Goal: Information Seeking & Learning: Learn about a topic

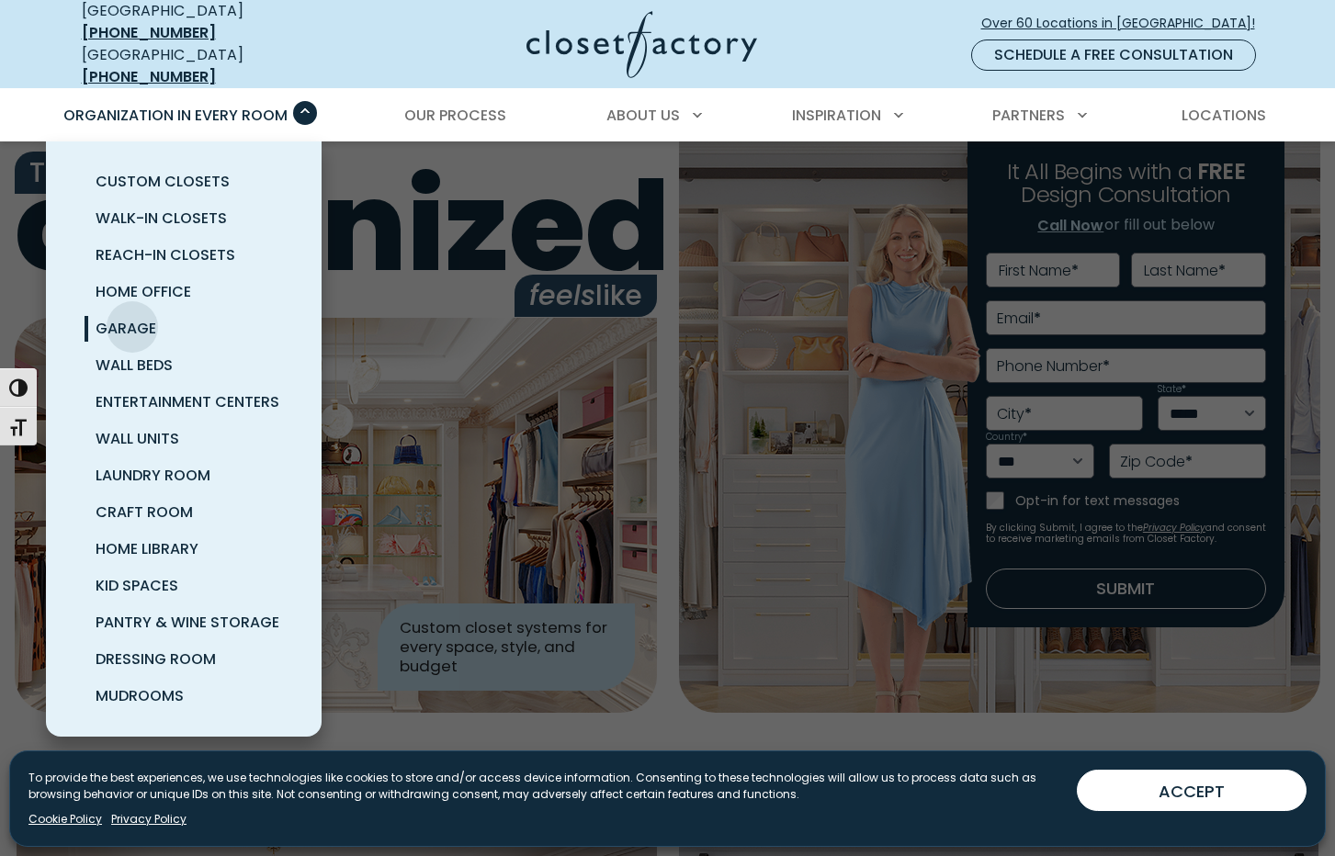
click at [132, 318] on span "Garage" at bounding box center [126, 328] width 61 height 21
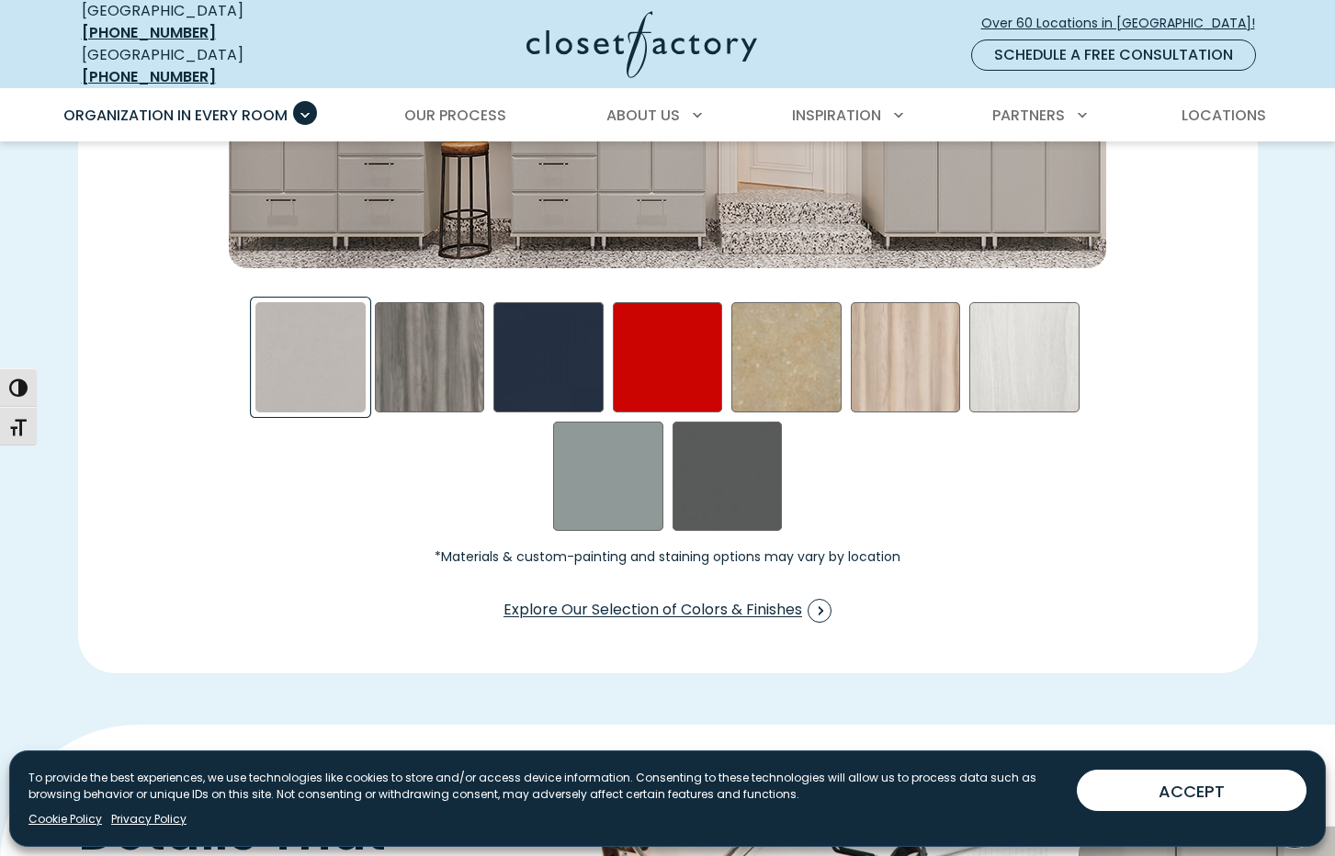
scroll to position [2837, 0]
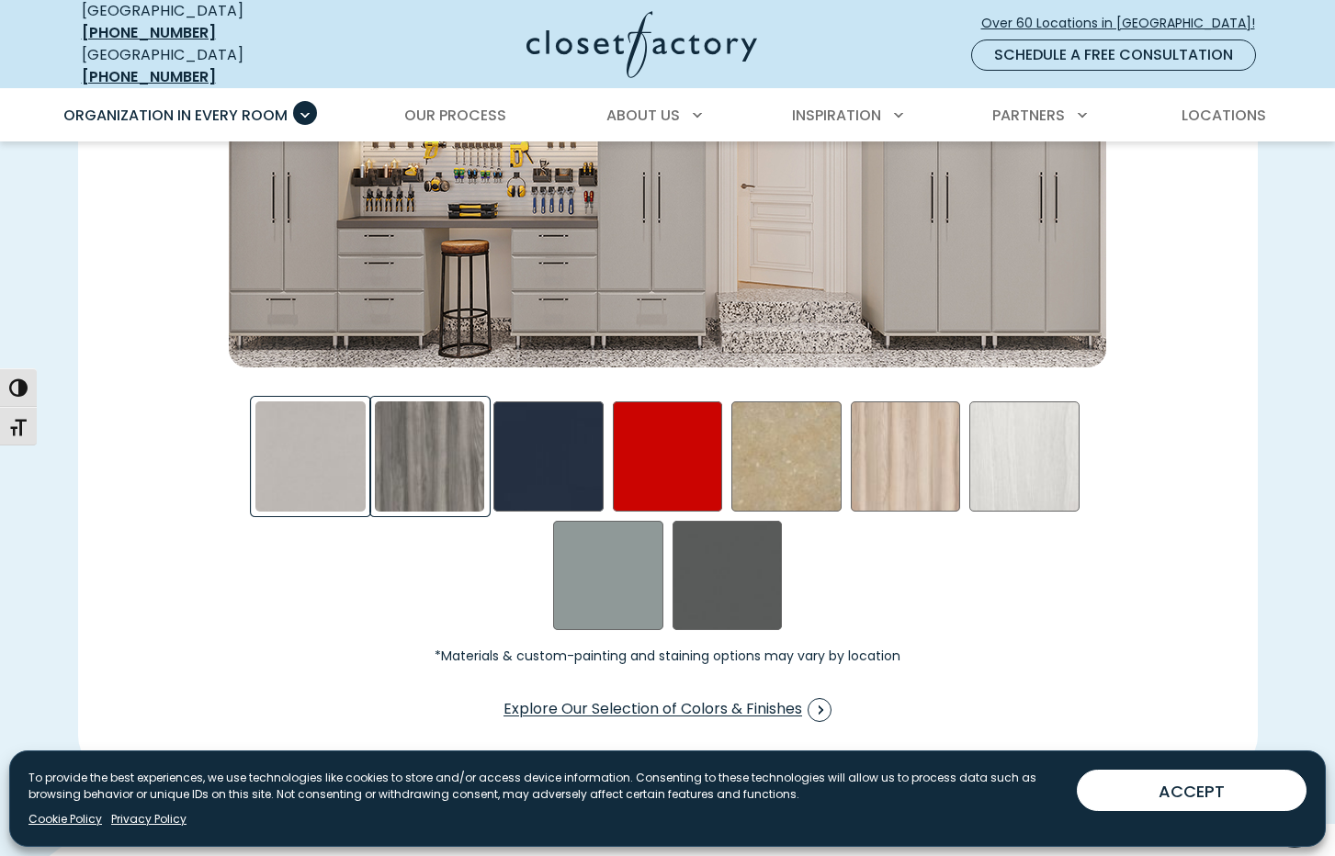
click at [421, 435] on div "Afternoon Nap Swatch" at bounding box center [430, 457] width 110 height 110
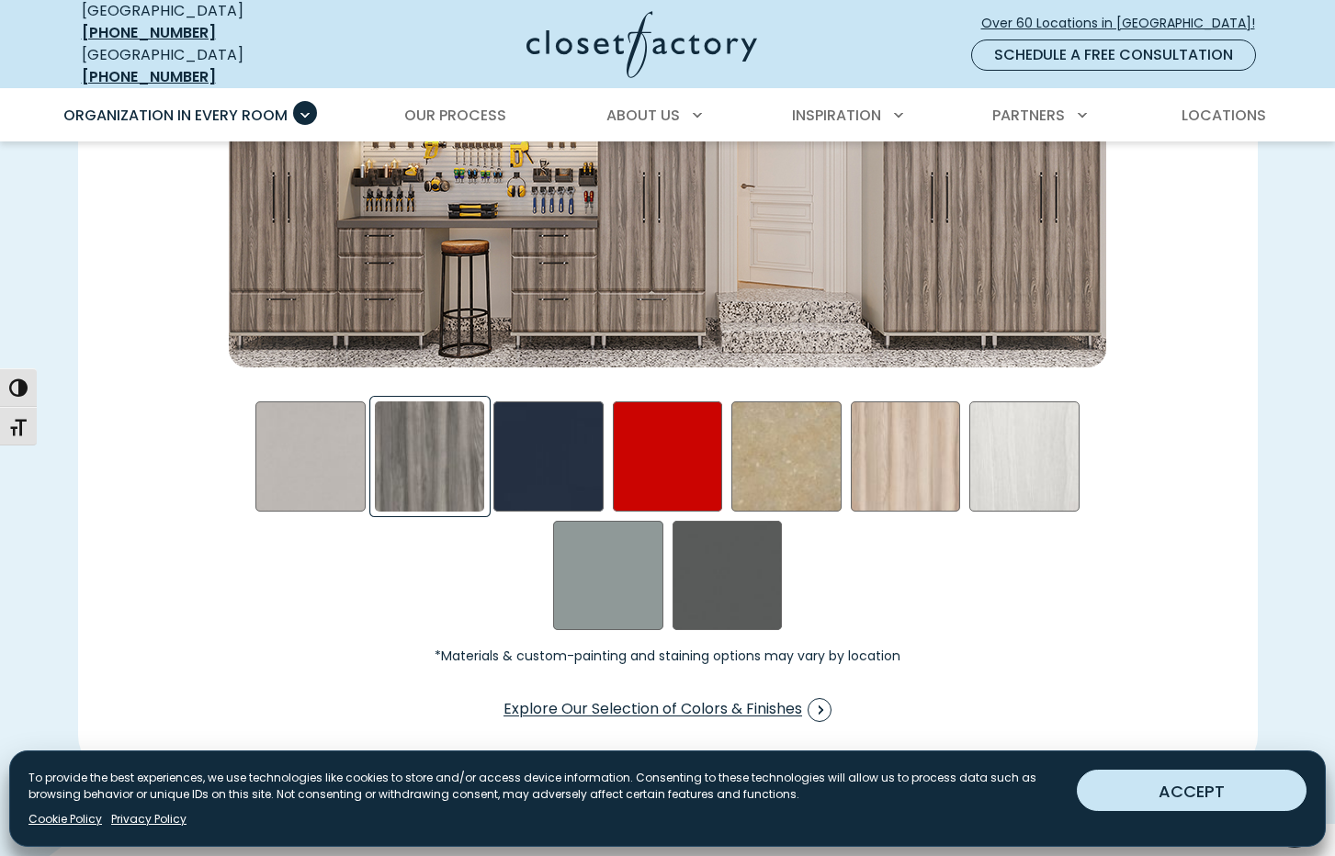
click at [1137, 785] on button "ACCEPT" at bounding box center [1192, 790] width 230 height 41
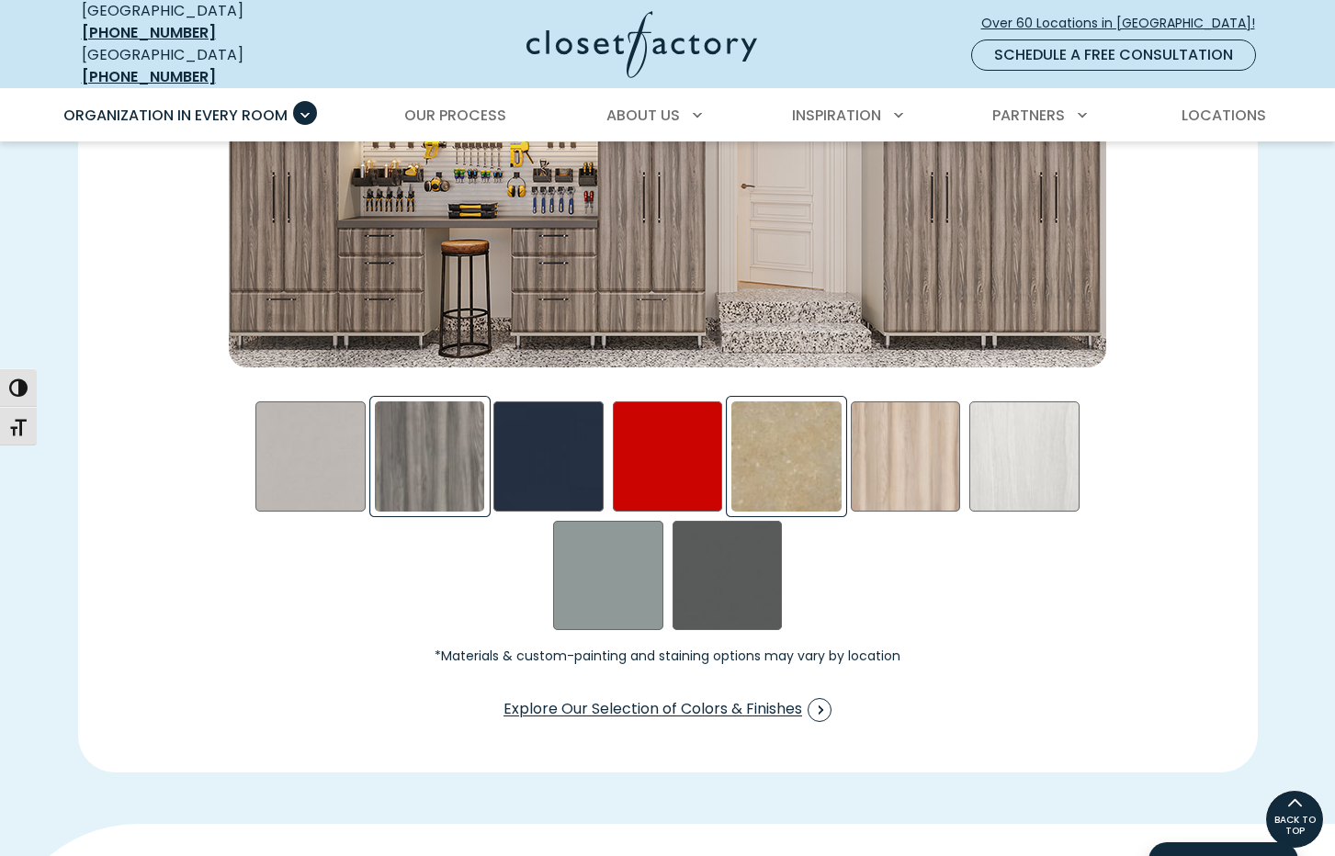
click at [778, 439] on div "Gridlock in LA Swatch" at bounding box center [786, 457] width 110 height 110
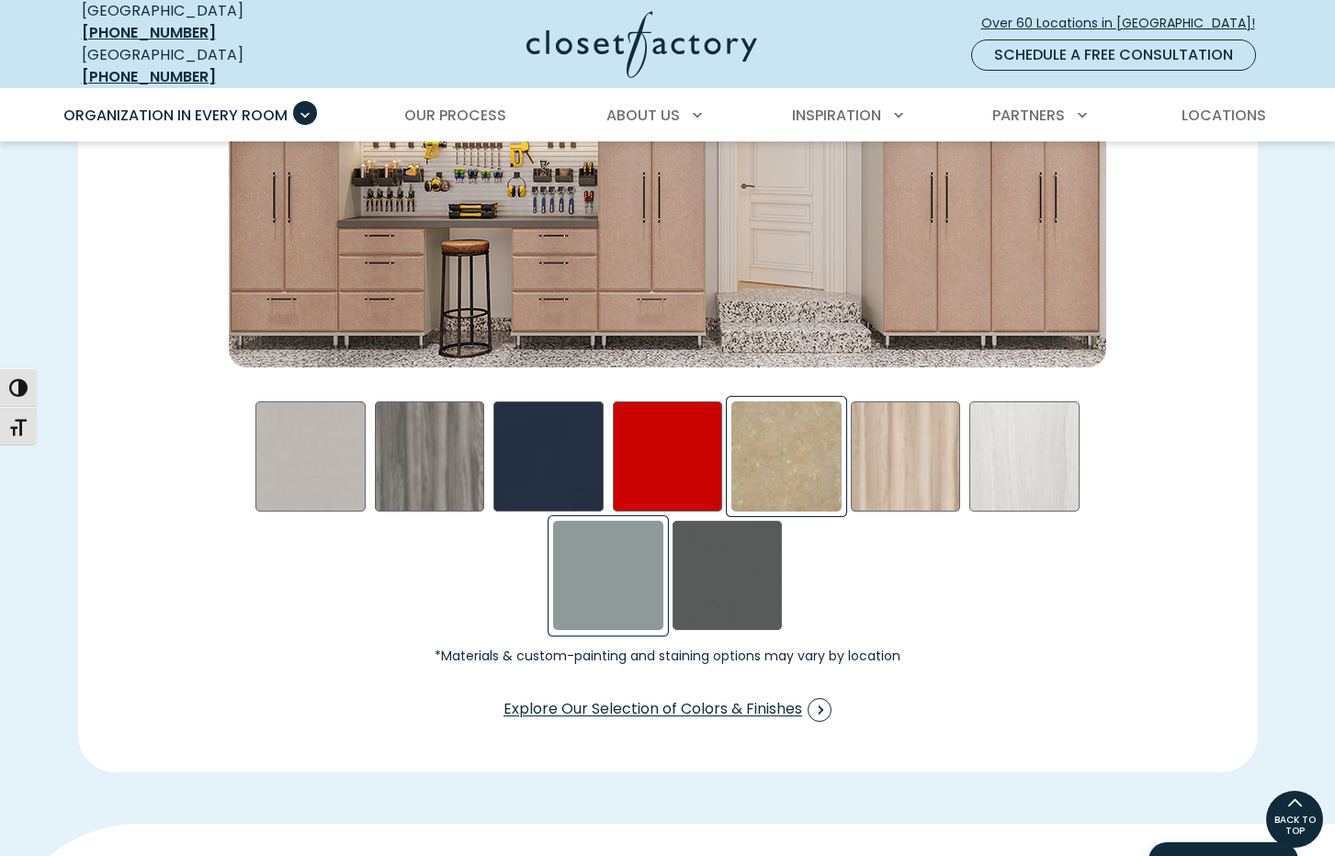
click at [625, 555] on div "Steel Blue Swatch" at bounding box center [608, 576] width 110 height 110
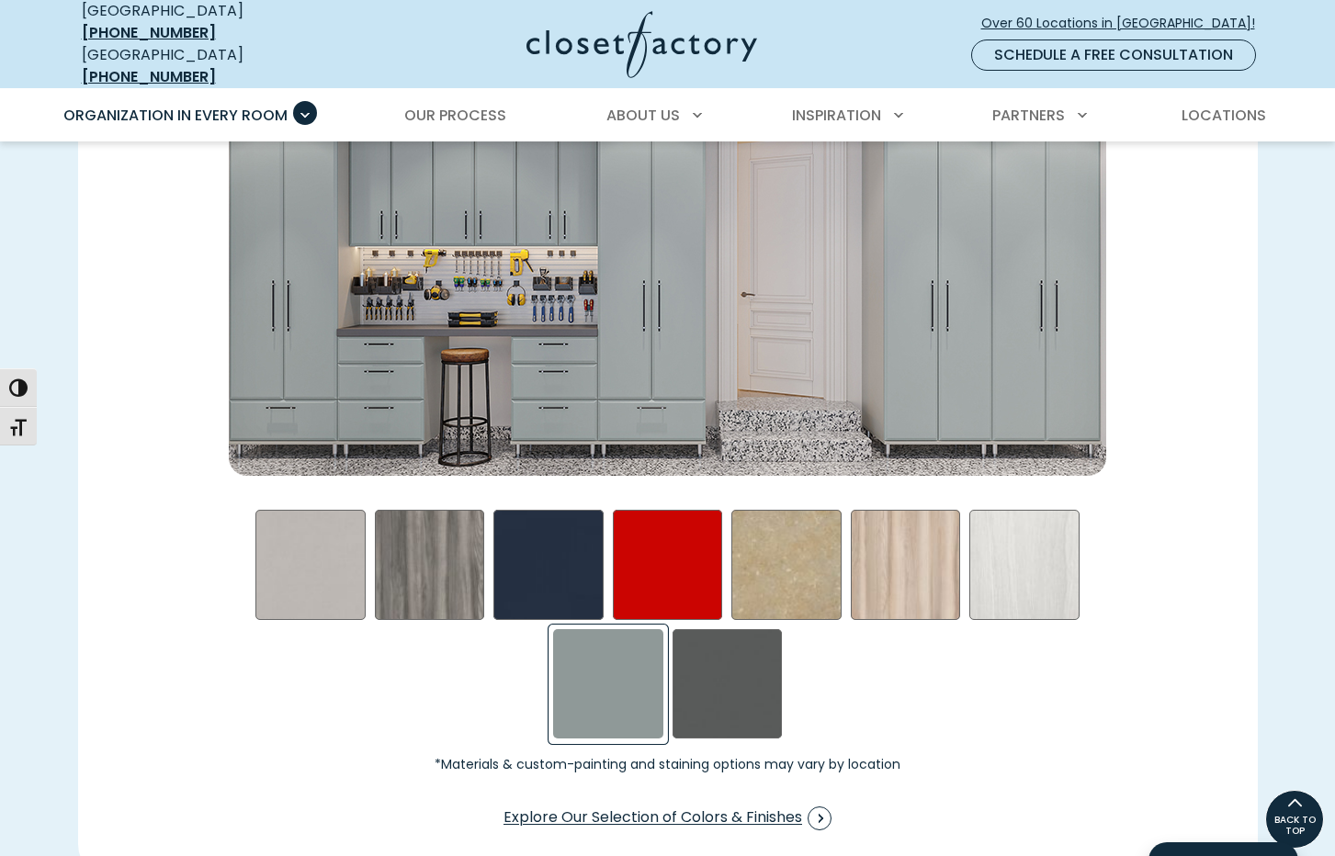
scroll to position [2727, 0]
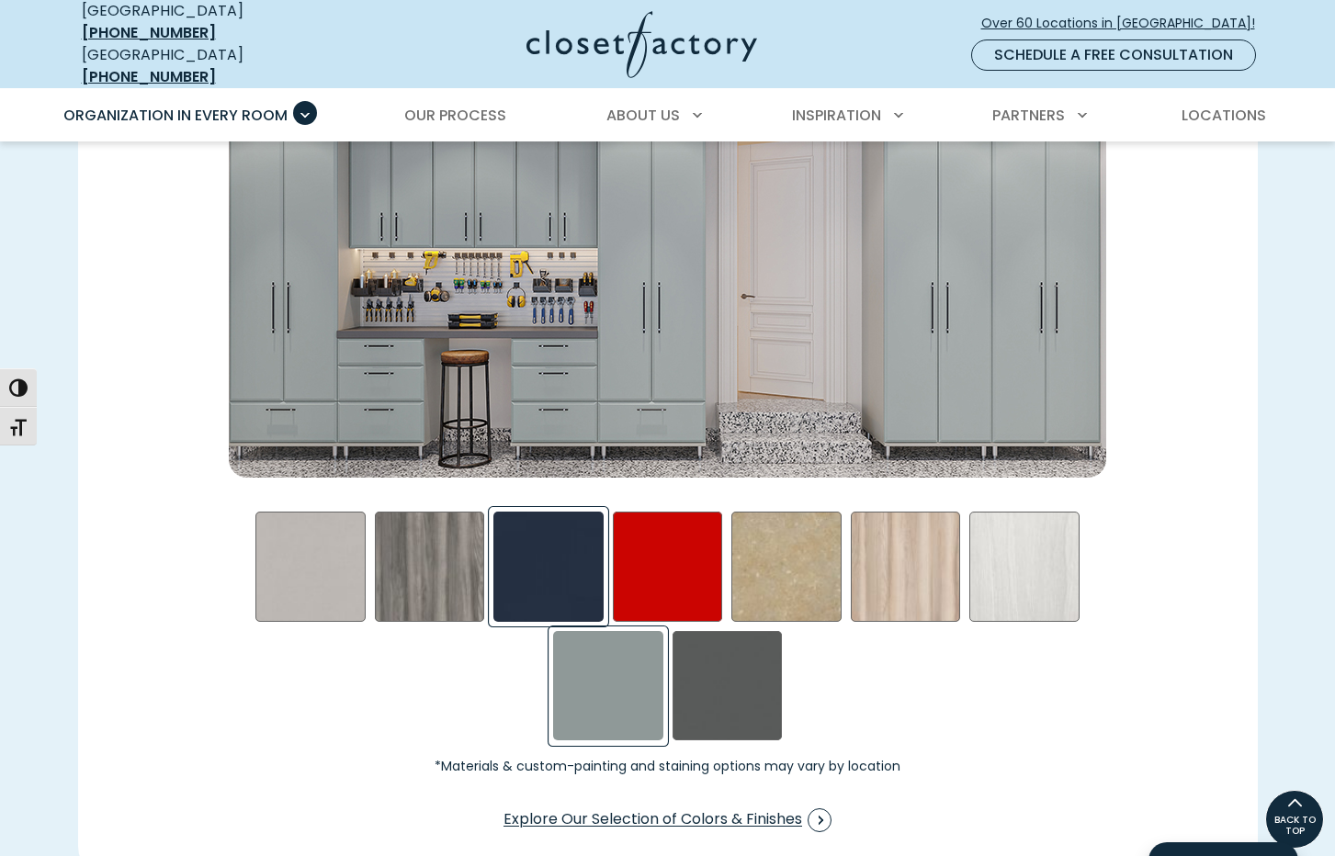
click at [554, 549] on div "Blue - High Gloss Swatch" at bounding box center [548, 567] width 110 height 110
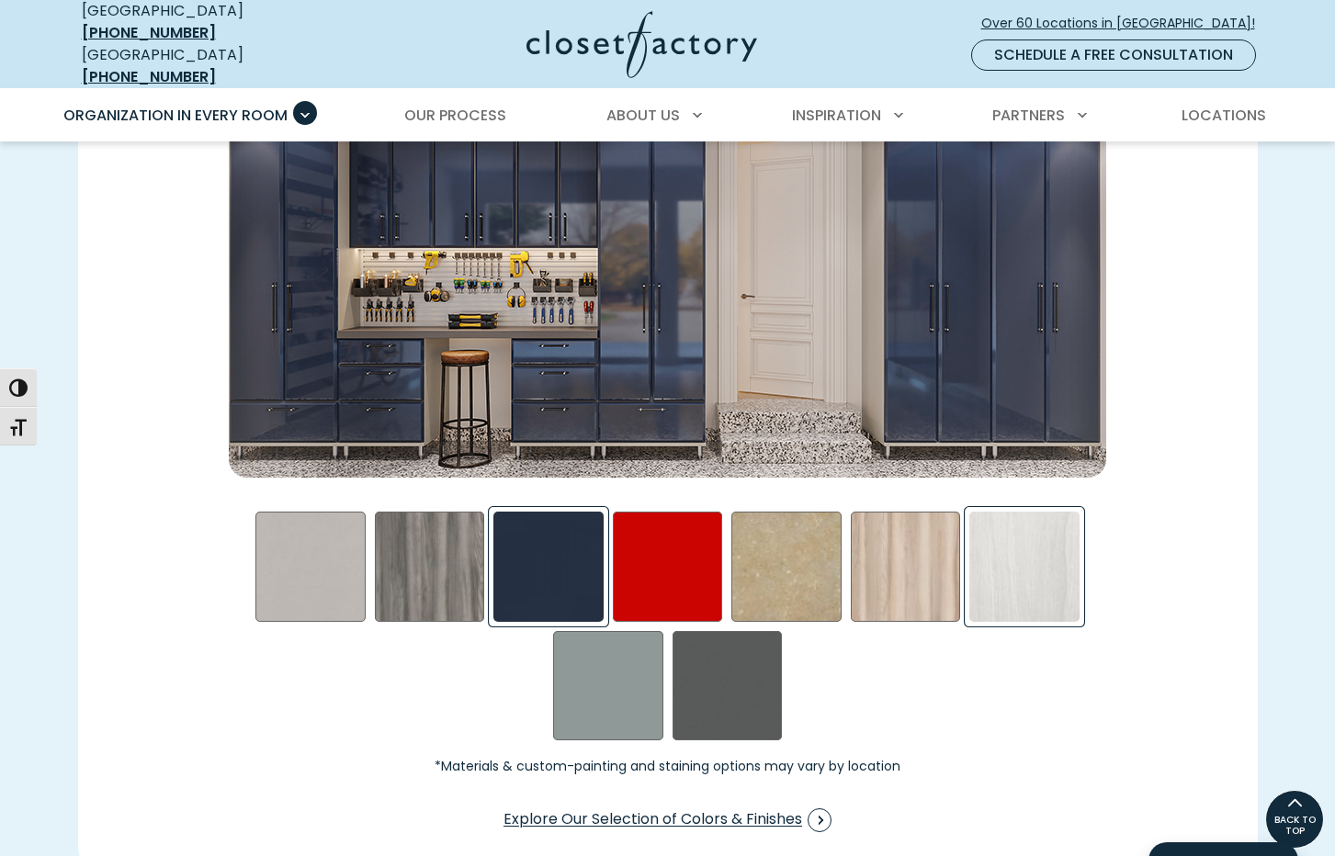
click at [1041, 544] on div "Skye Swatch" at bounding box center [1024, 567] width 110 height 110
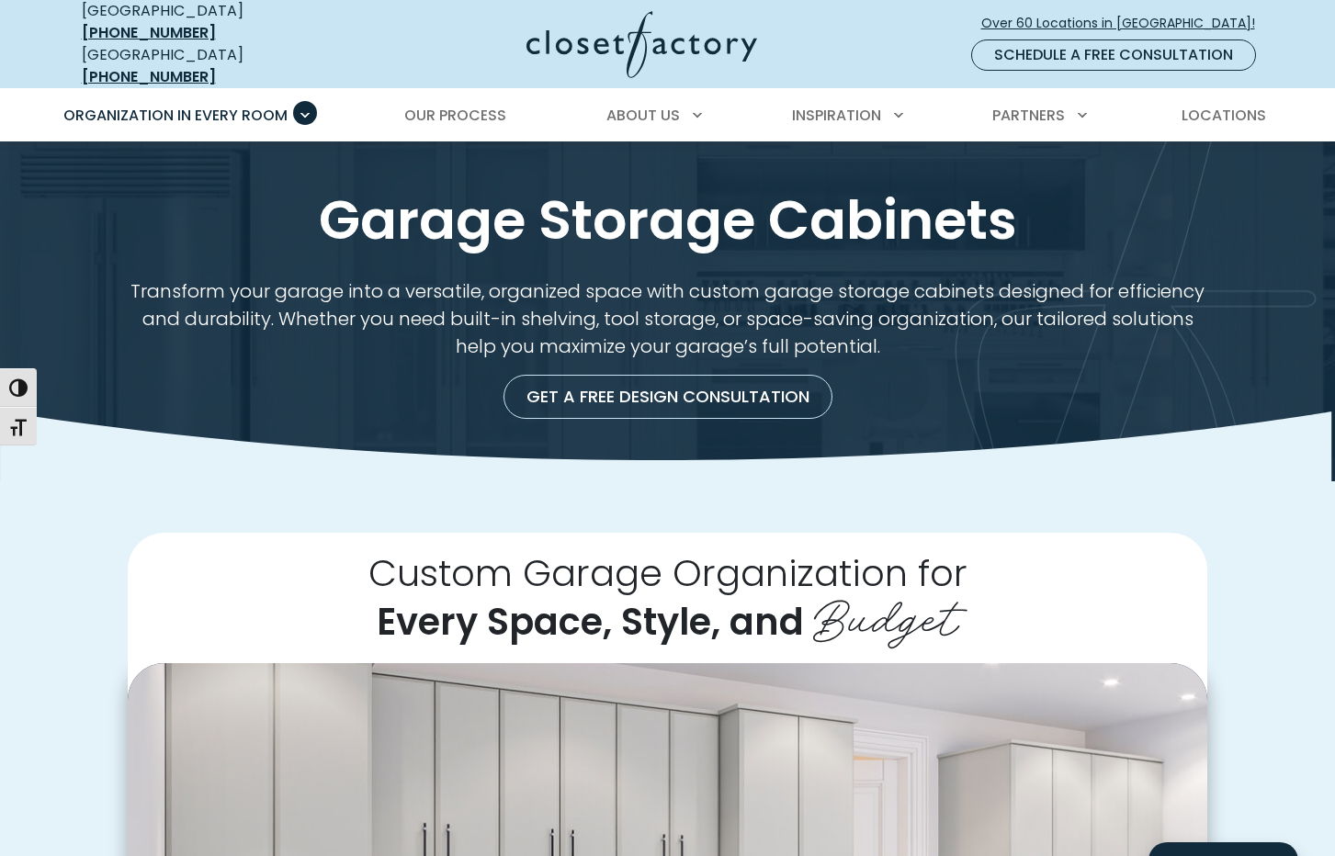
scroll to position [0, 0]
click at [458, 105] on span "Our Process" at bounding box center [455, 115] width 102 height 21
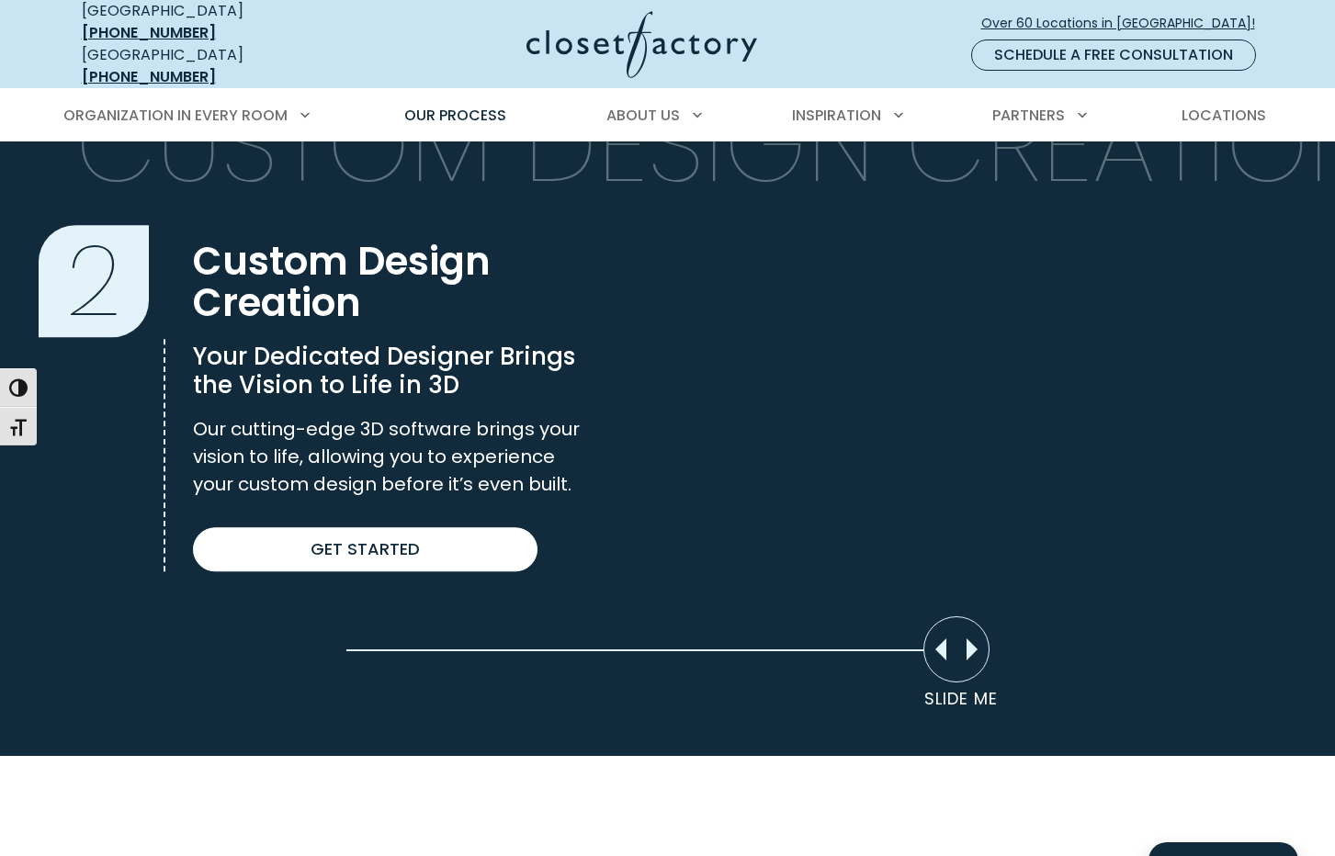
scroll to position [1236, 0]
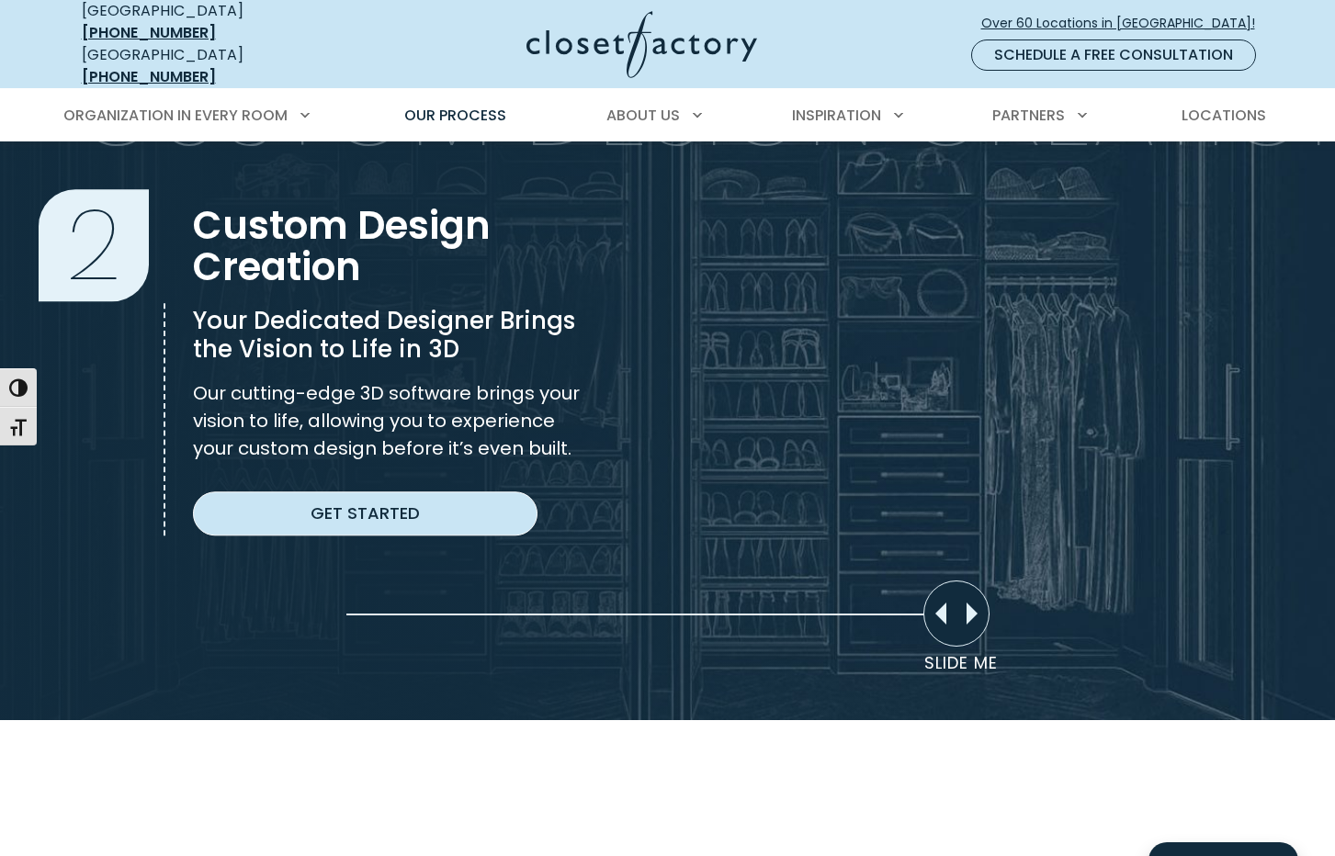
click at [378, 498] on link "Get Started" at bounding box center [365, 514] width 345 height 44
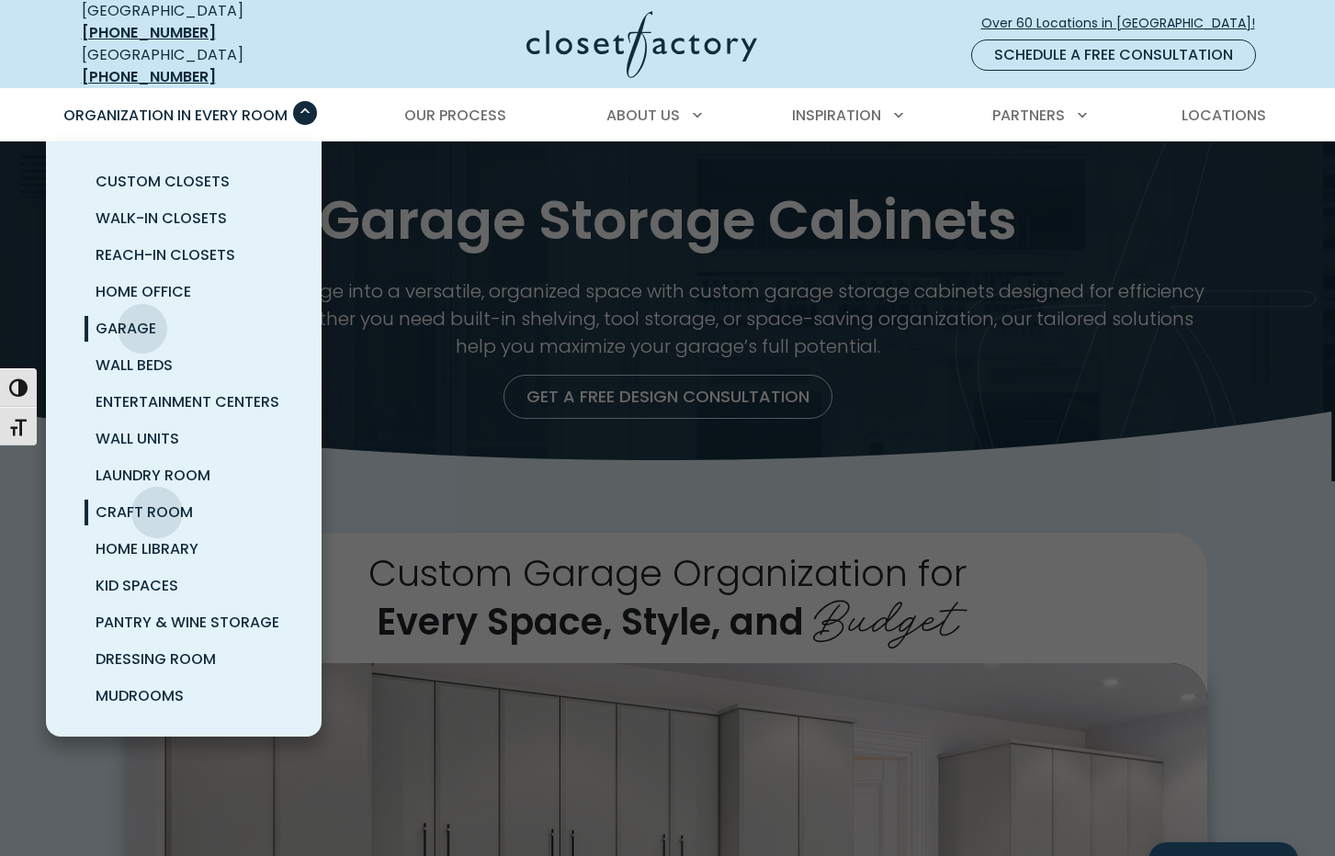
click at [157, 502] on span "Craft Room" at bounding box center [144, 512] width 97 height 21
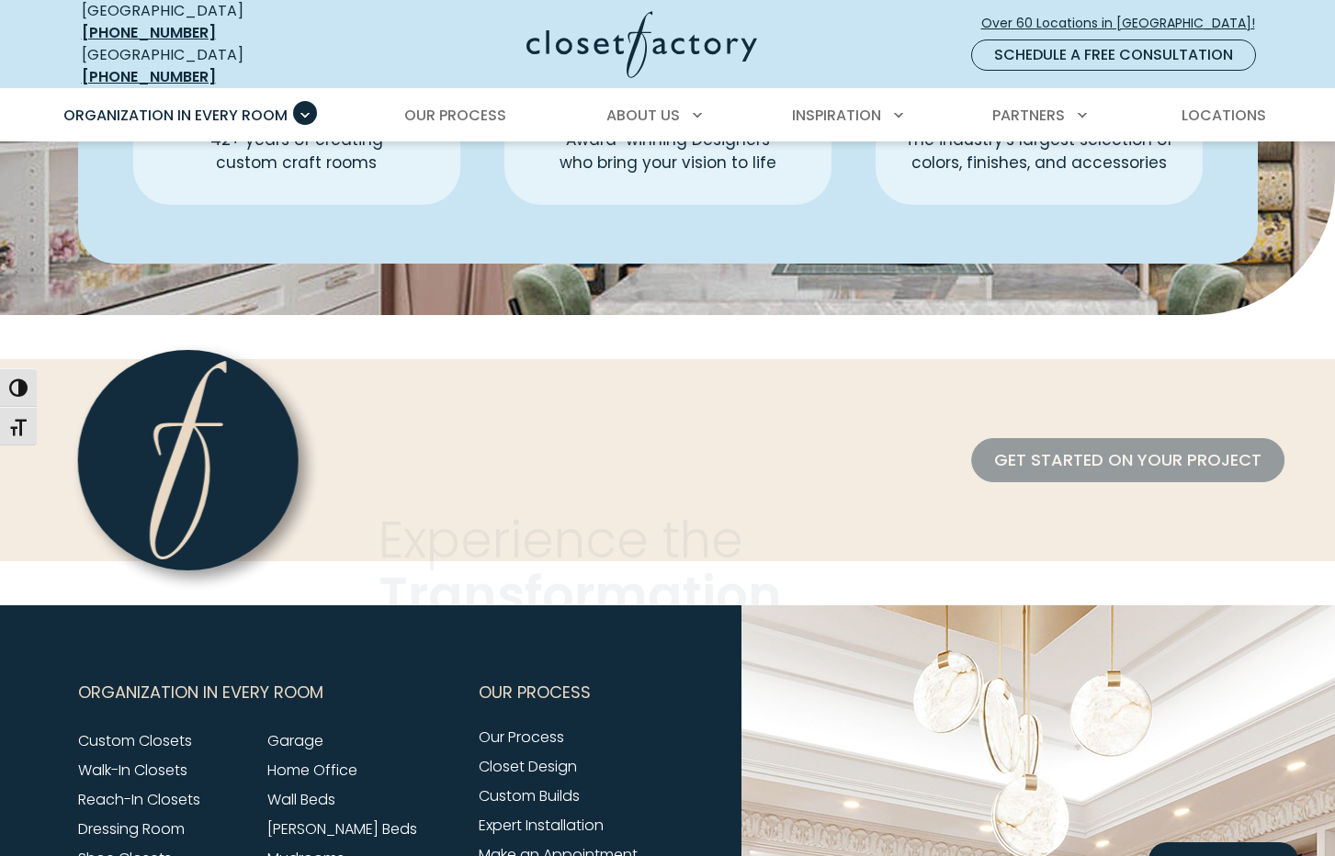
scroll to position [5450, 0]
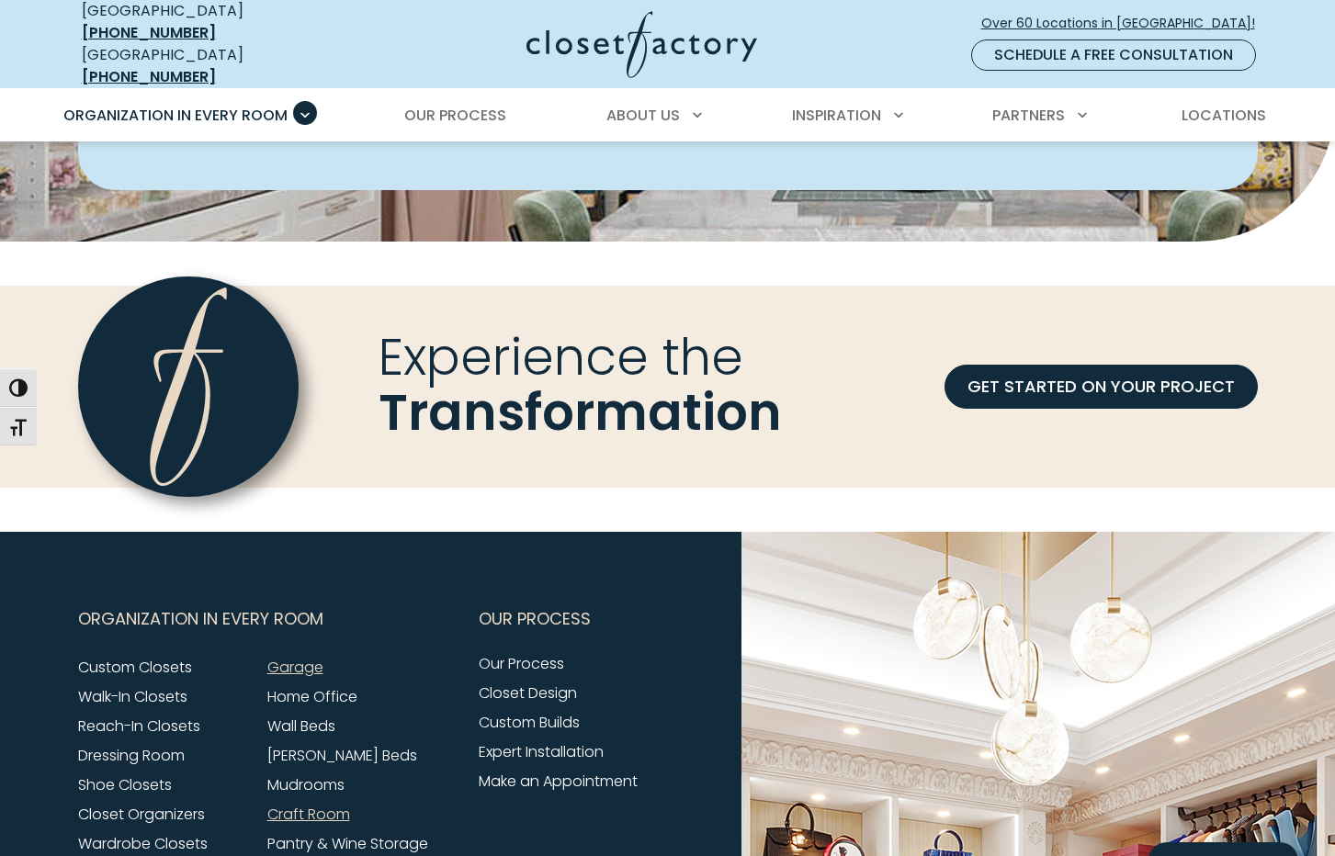
click at [290, 657] on link "Garage" at bounding box center [295, 667] width 56 height 21
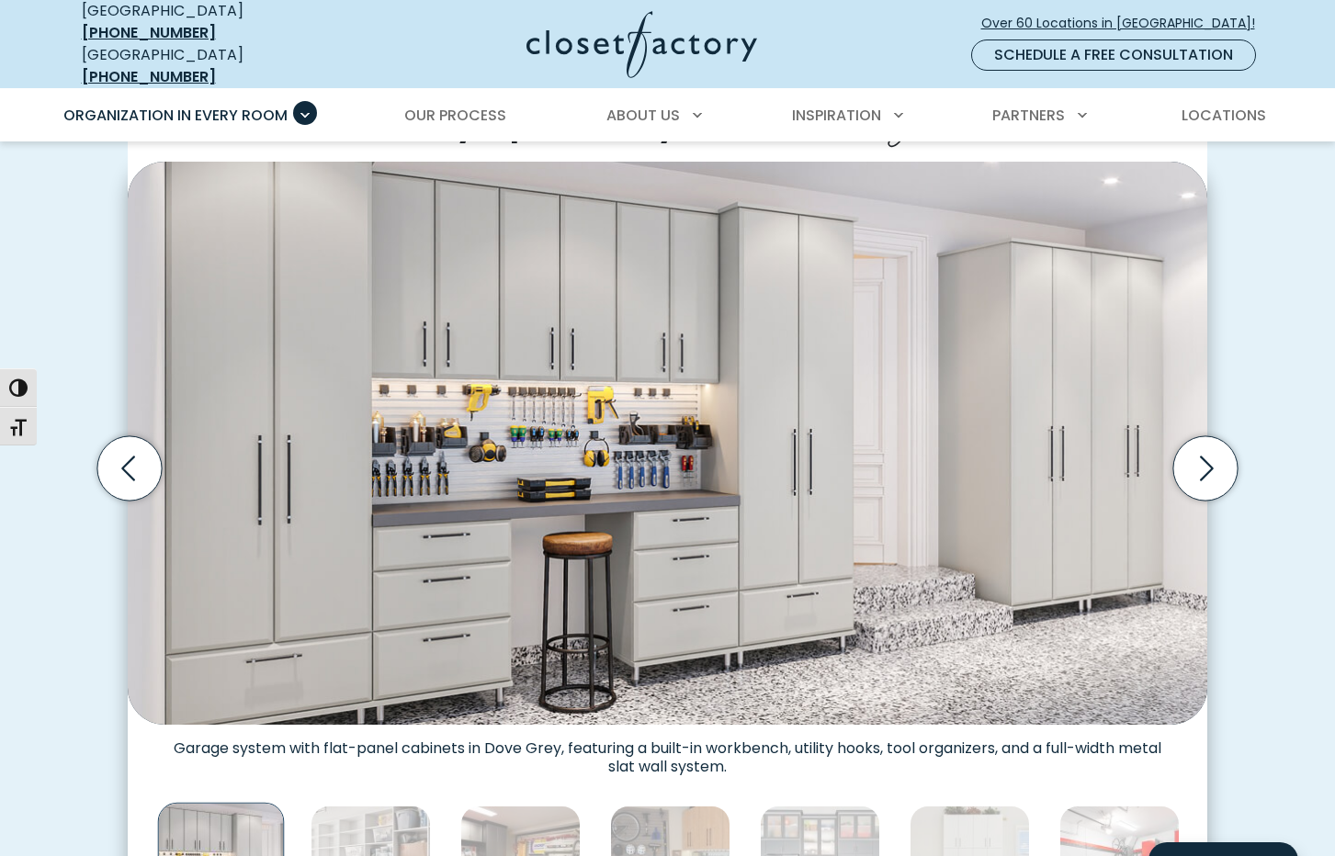
scroll to position [573, 0]
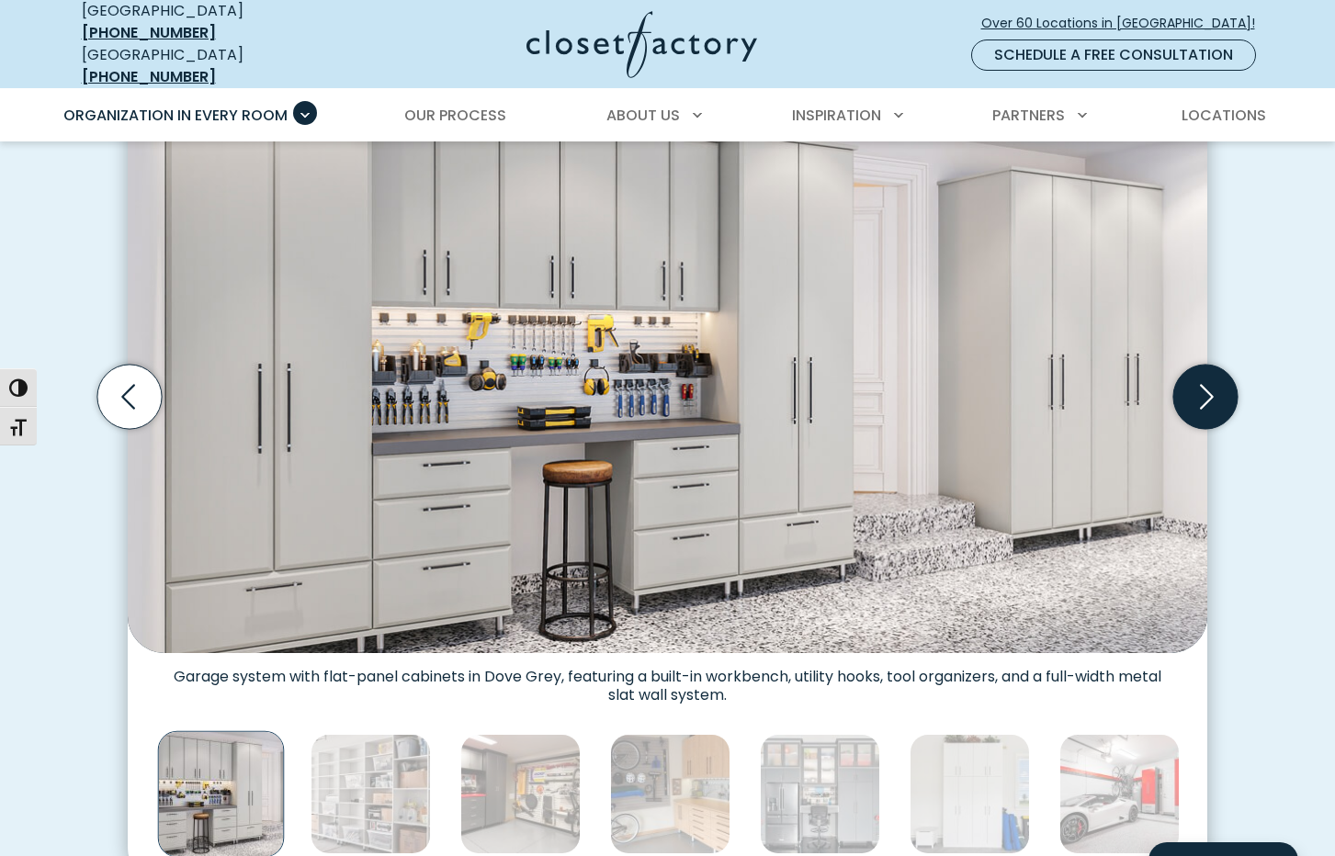
click at [1195, 383] on icon "Next slide" at bounding box center [1205, 397] width 64 height 64
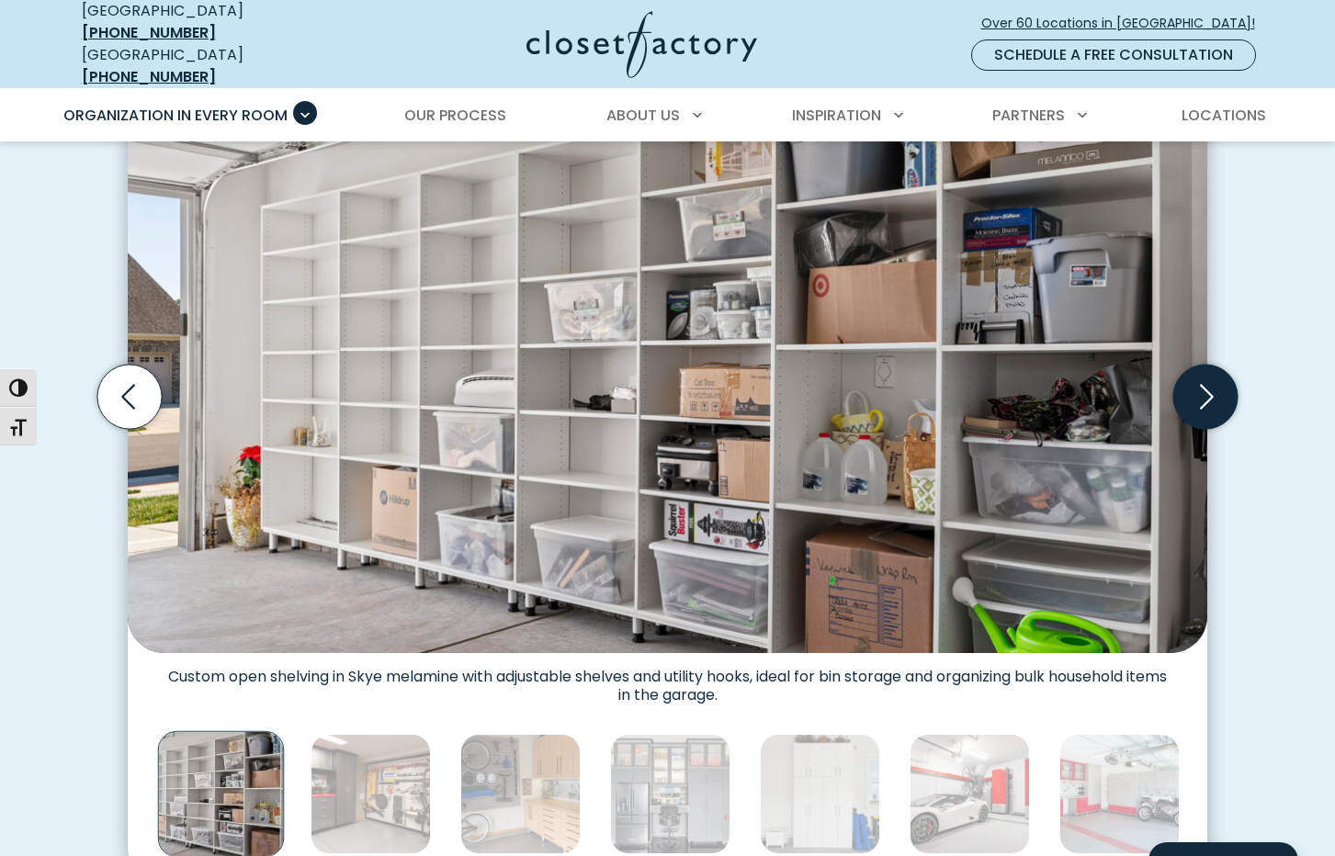
click at [1195, 383] on icon "Next slide" at bounding box center [1205, 397] width 64 height 64
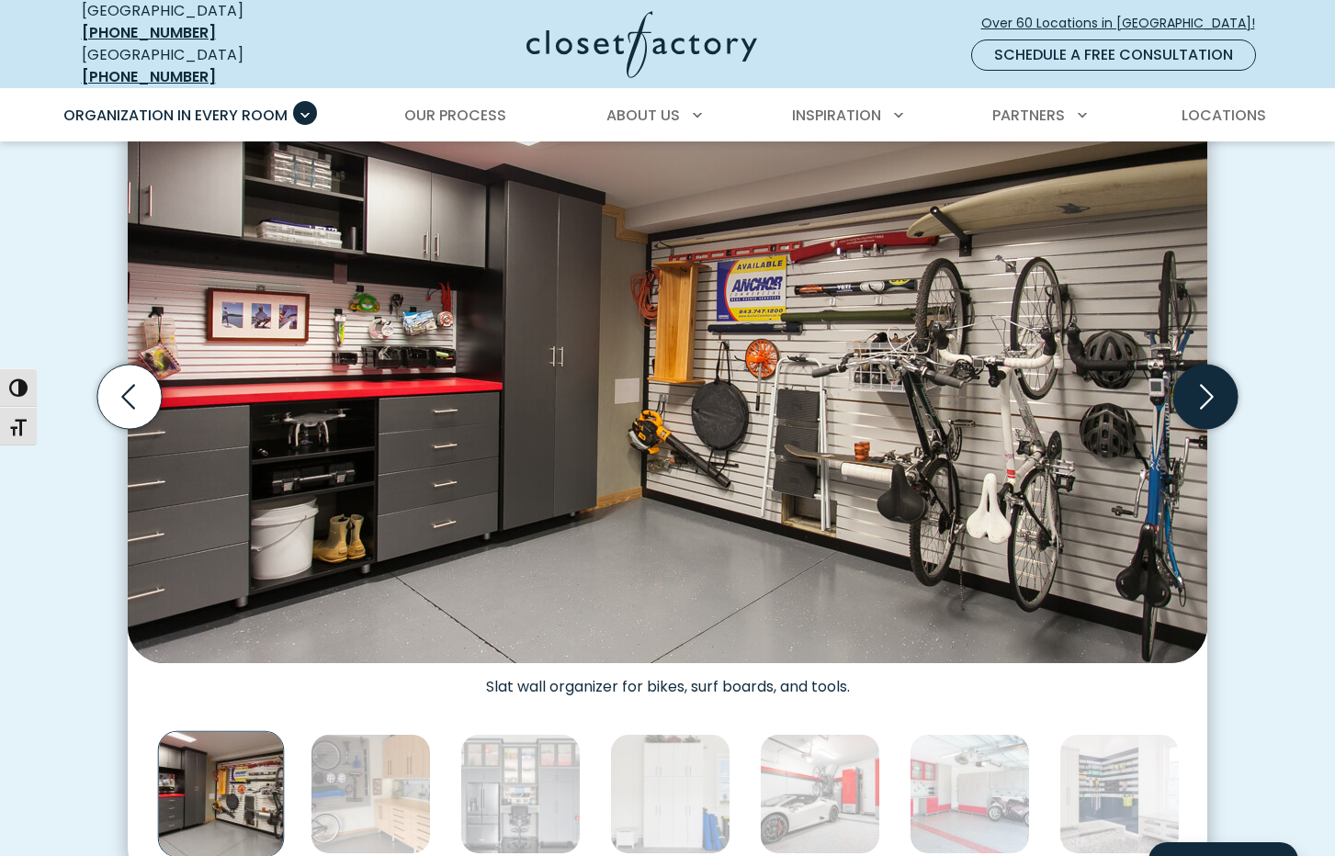
click at [1195, 383] on icon "Next slide" at bounding box center [1205, 397] width 64 height 64
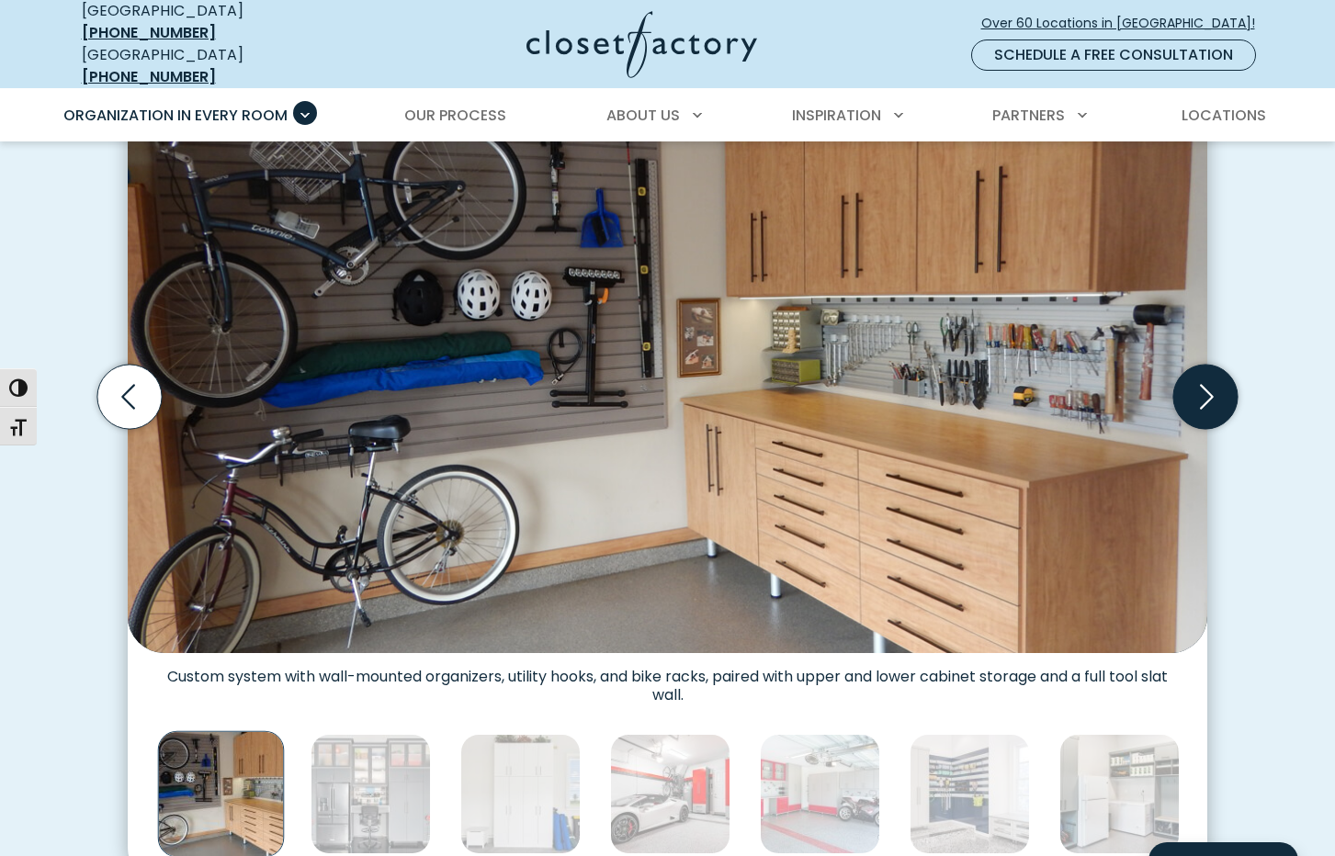
click at [1195, 383] on icon "Next slide" at bounding box center [1205, 397] width 64 height 64
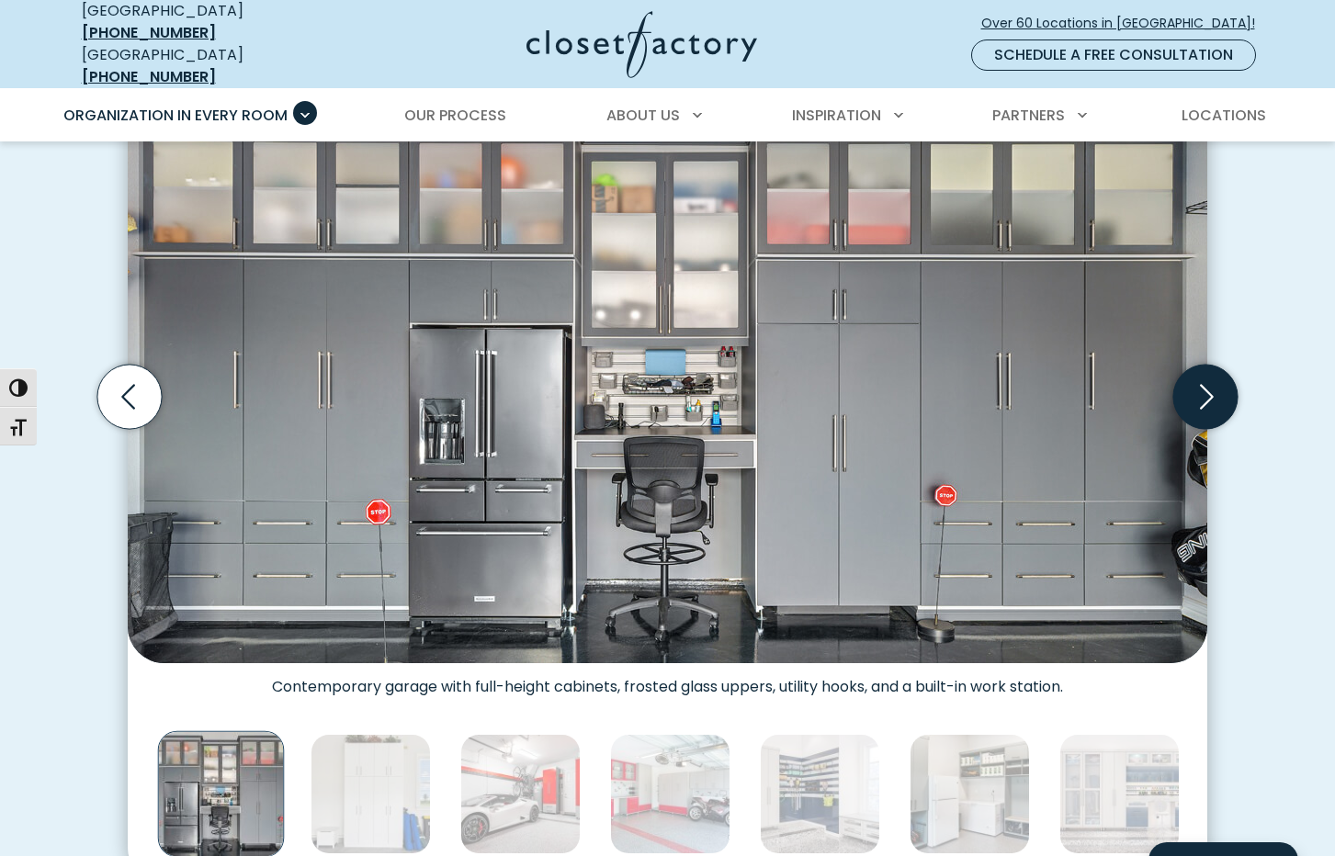
click at [1195, 383] on icon "Next slide" at bounding box center [1205, 397] width 64 height 64
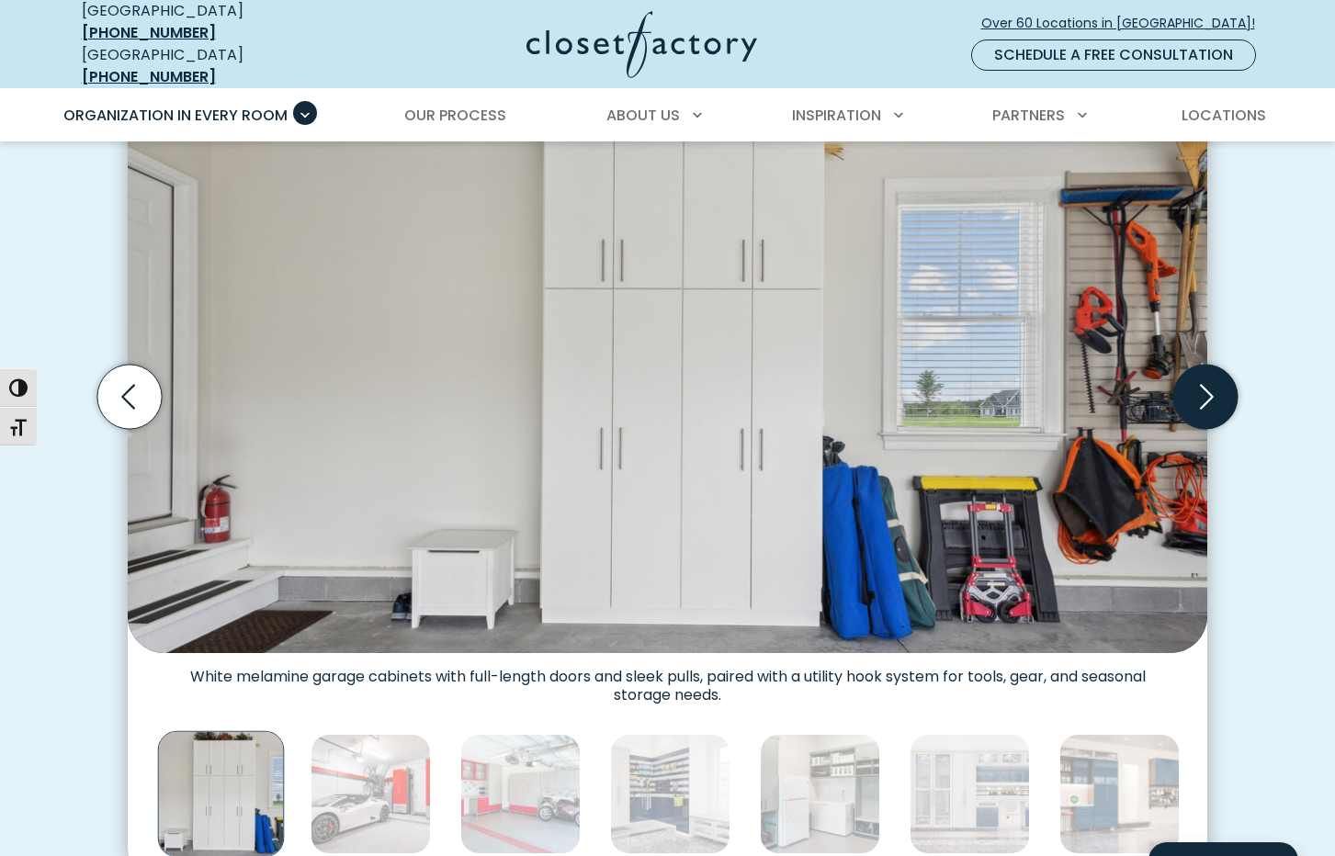
click at [1195, 383] on icon "Next slide" at bounding box center [1205, 397] width 64 height 64
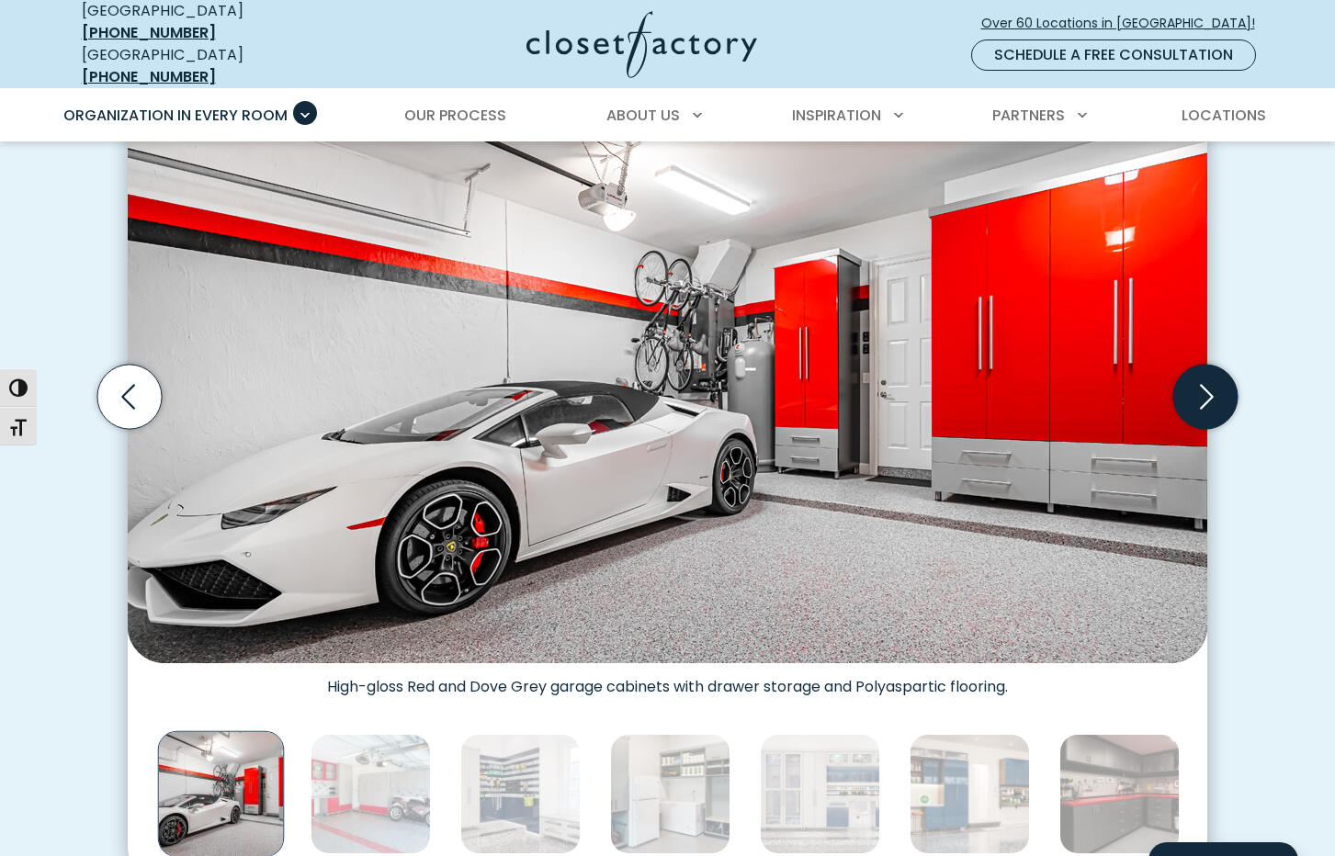
click at [1195, 383] on icon "Next slide" at bounding box center [1205, 397] width 64 height 64
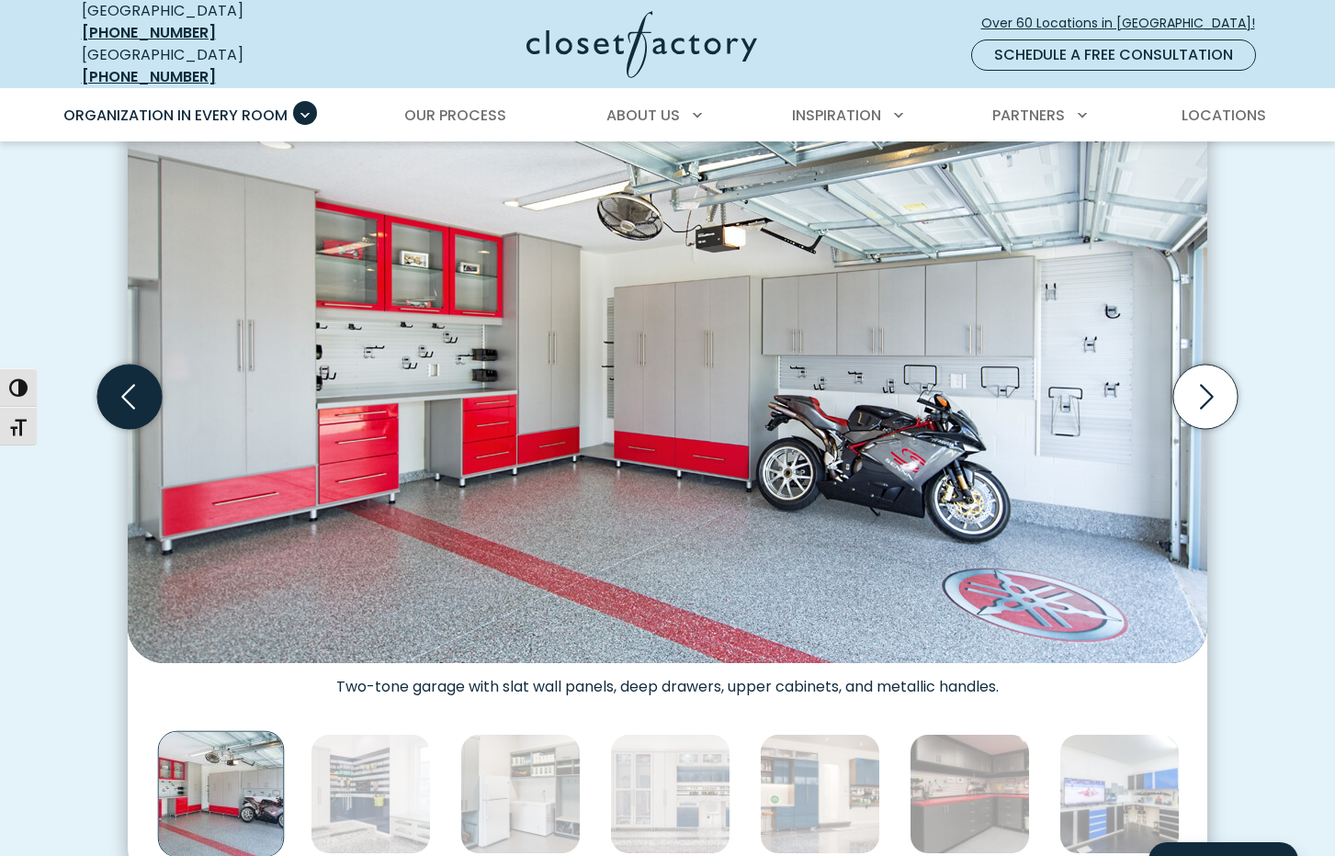
click at [132, 382] on icon "Previous slide" at bounding box center [129, 397] width 64 height 64
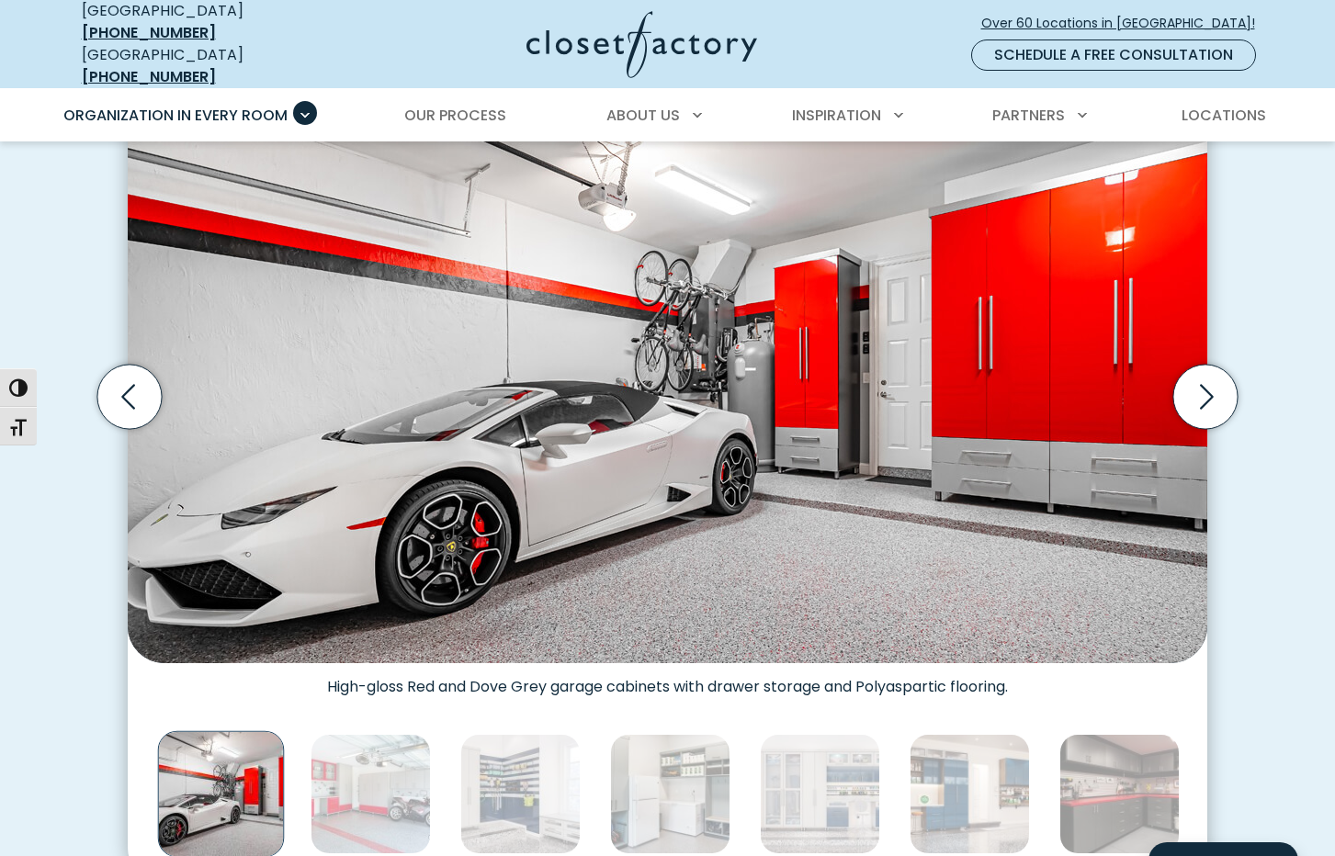
click at [914, 677] on figcaption "High-gloss Red and Dove Grey garage cabinets with drawer storage and Polyaspart…" at bounding box center [668, 679] width 1080 height 33
click at [1190, 399] on icon "Next slide" at bounding box center [1205, 397] width 64 height 64
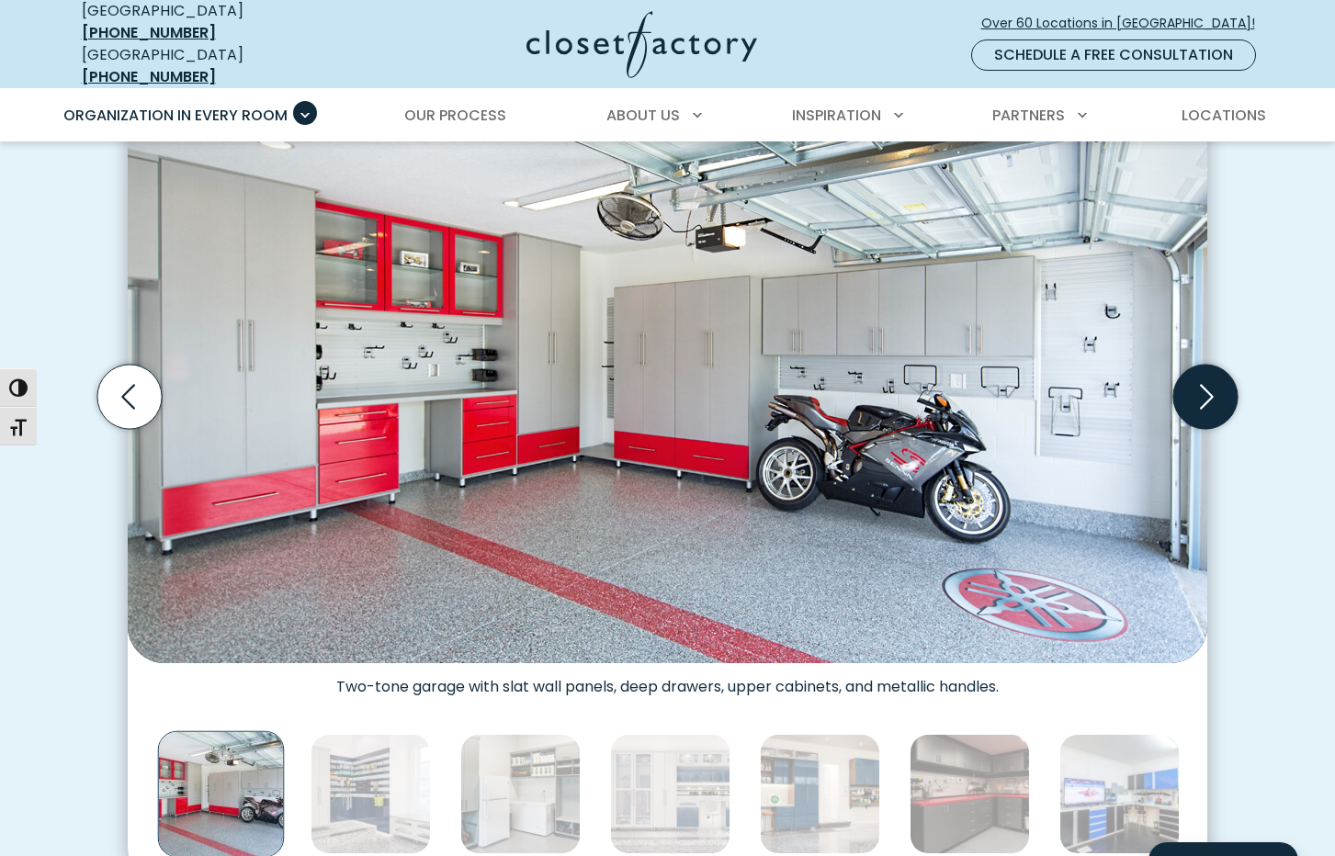
click at [1190, 399] on icon "Next slide" at bounding box center [1205, 397] width 64 height 64
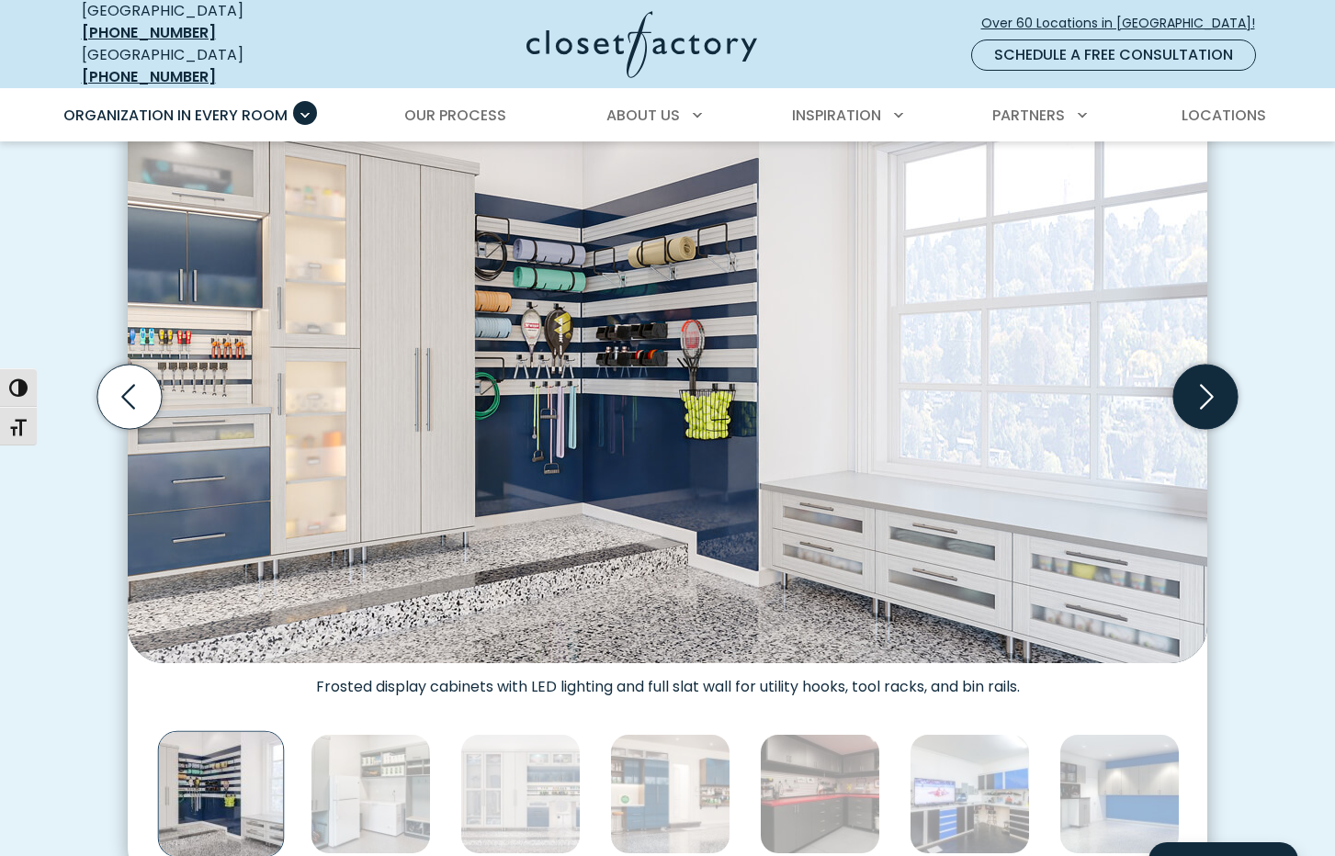
click at [1203, 377] on icon "Next slide" at bounding box center [1205, 397] width 64 height 64
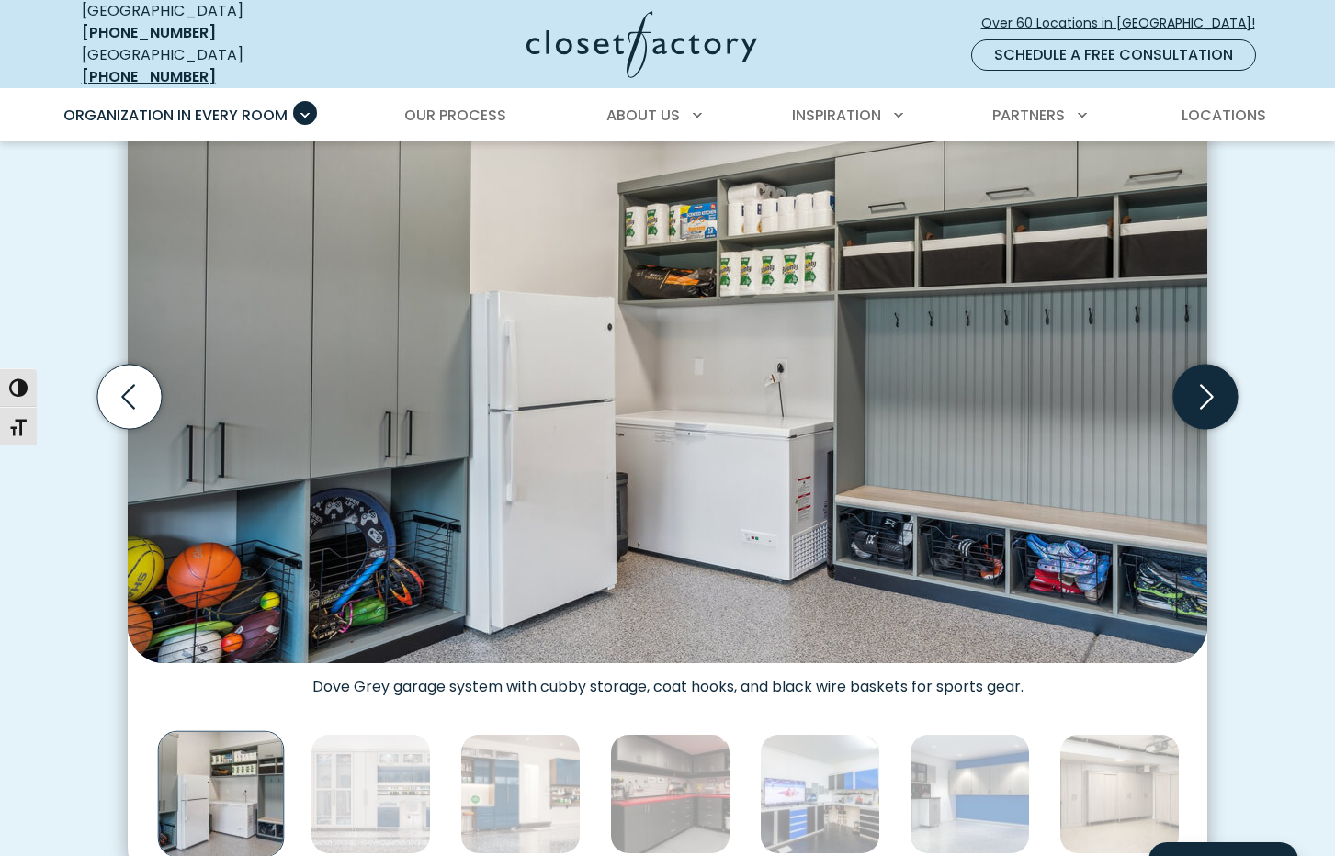
click at [1210, 383] on icon "Next slide" at bounding box center [1205, 397] width 64 height 64
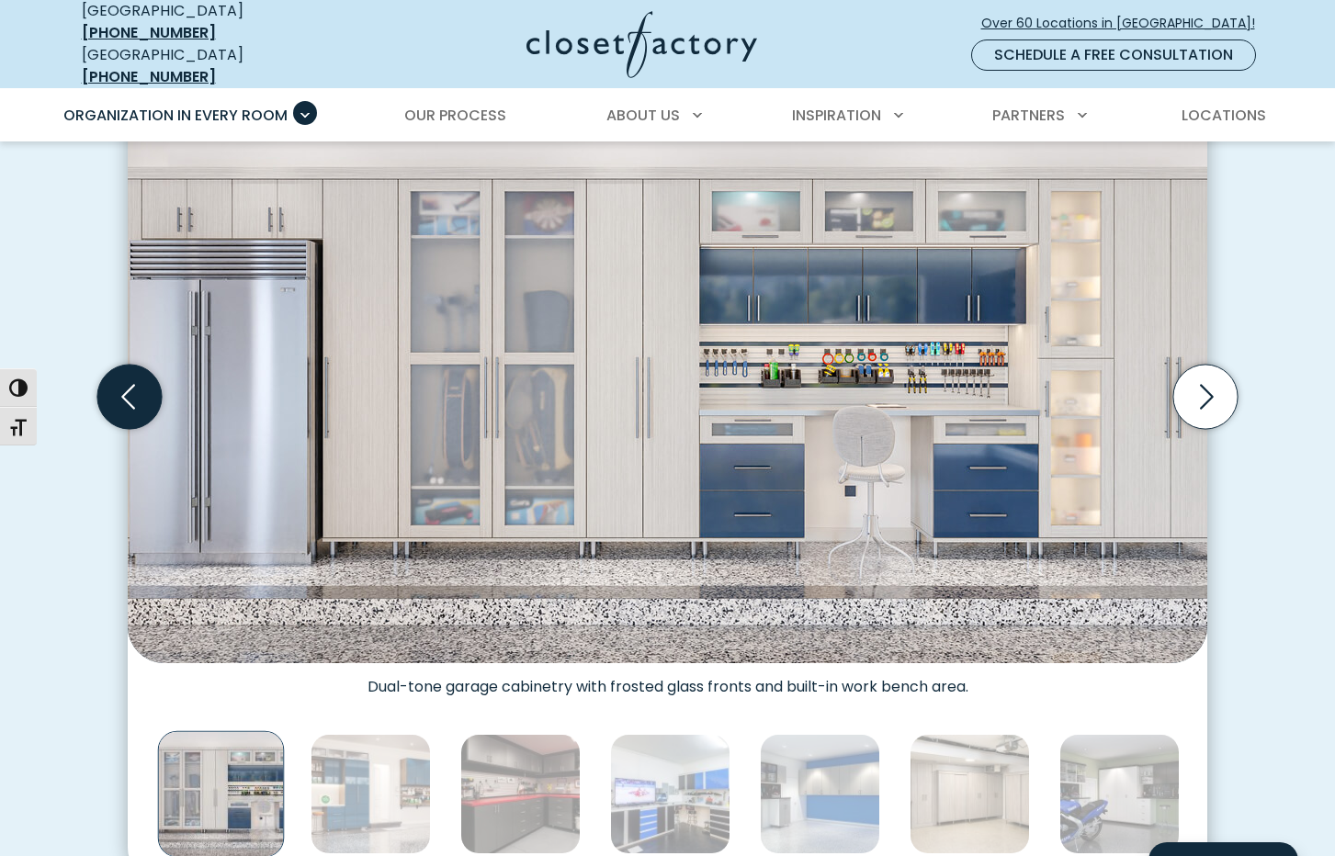
click at [138, 387] on icon "Previous slide" at bounding box center [129, 397] width 64 height 64
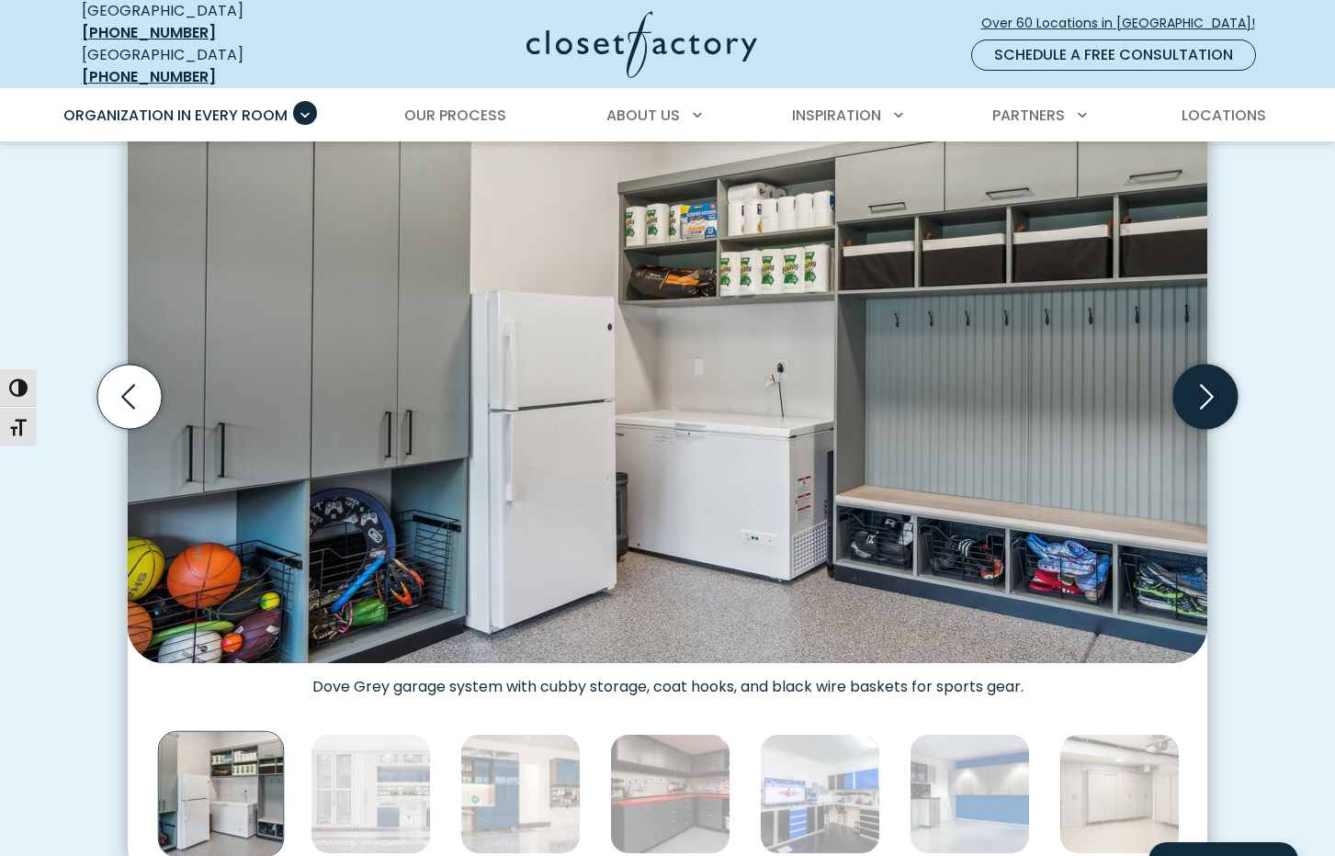
click at [1208, 387] on icon "Next slide" at bounding box center [1207, 397] width 14 height 25
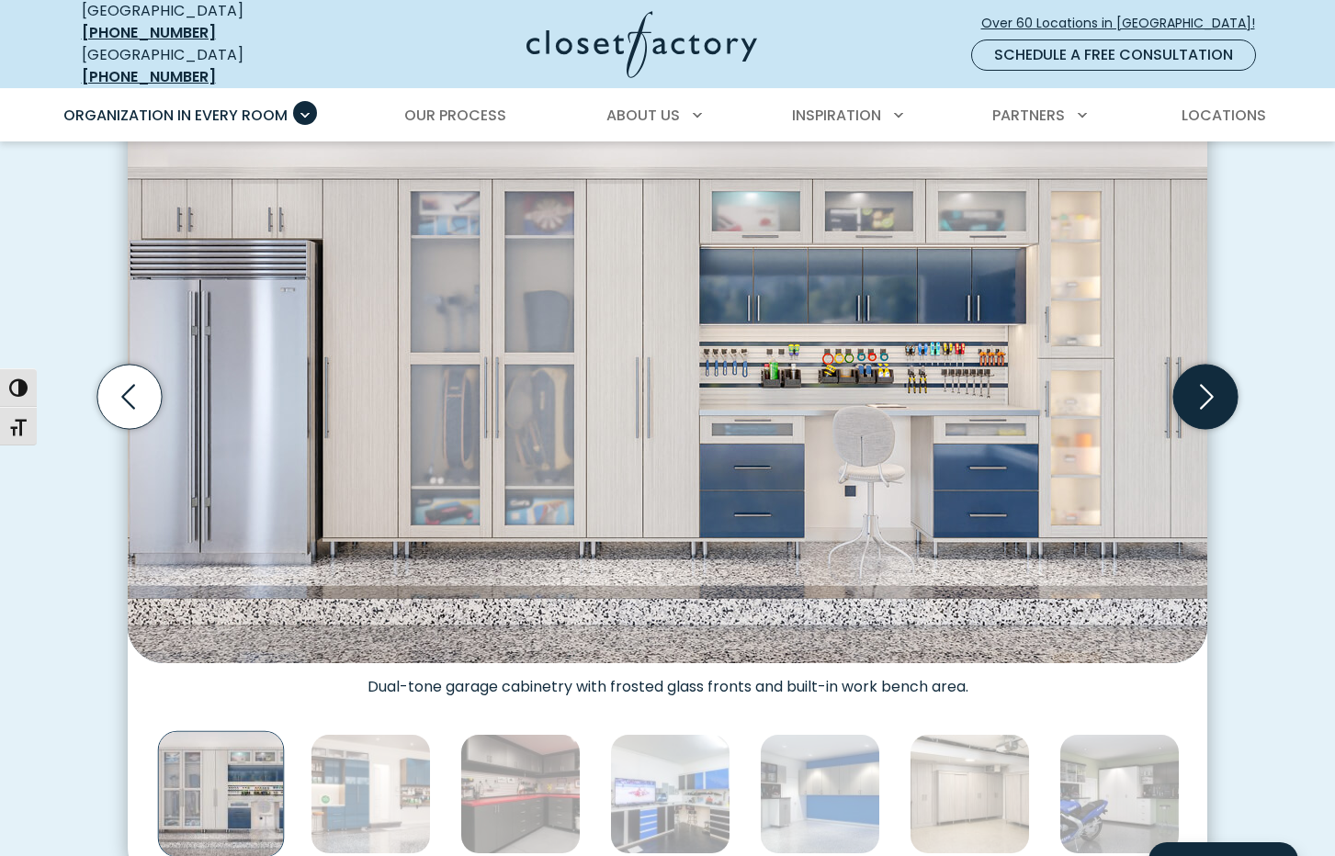
click at [1208, 387] on icon "Next slide" at bounding box center [1207, 397] width 14 height 25
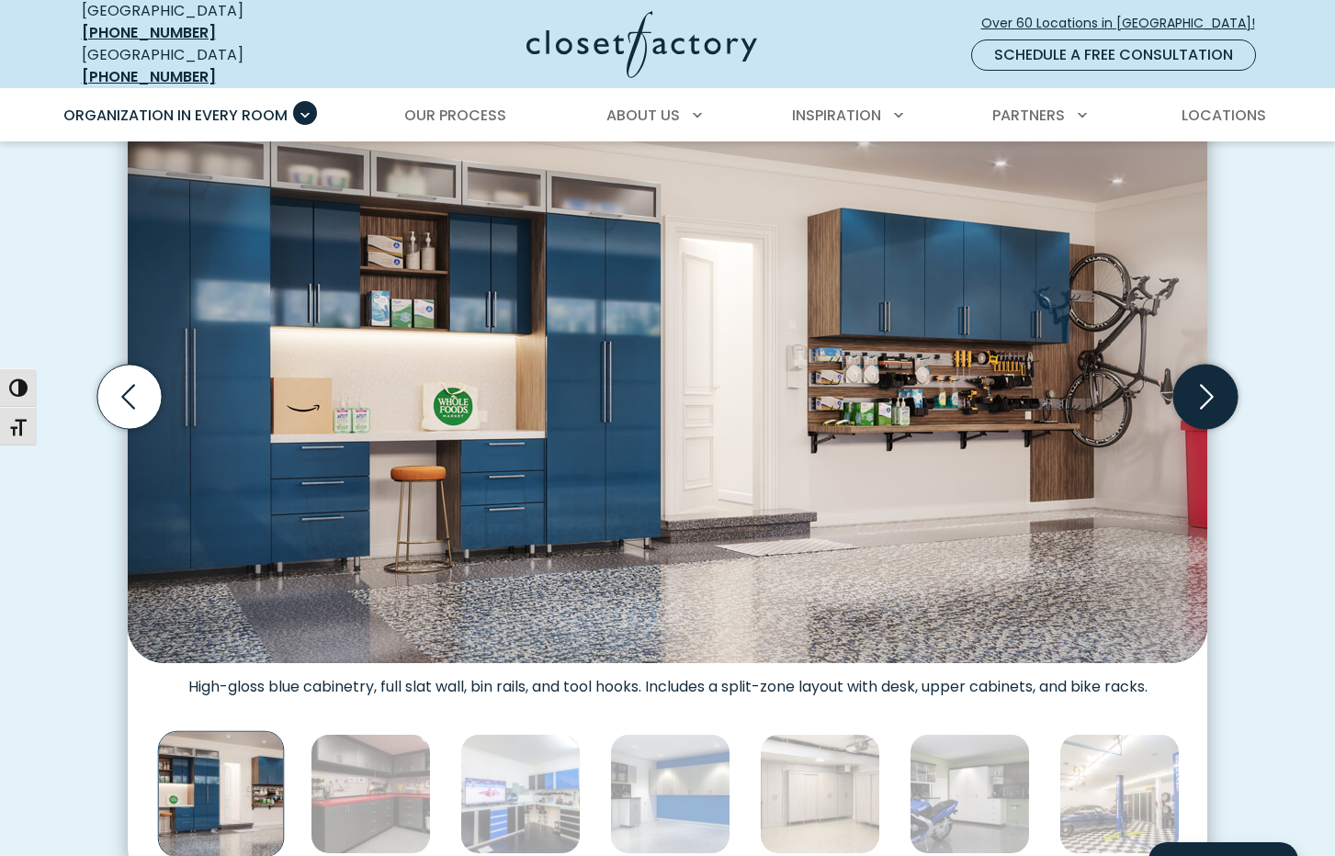
click at [1208, 387] on icon "Next slide" at bounding box center [1207, 397] width 14 height 25
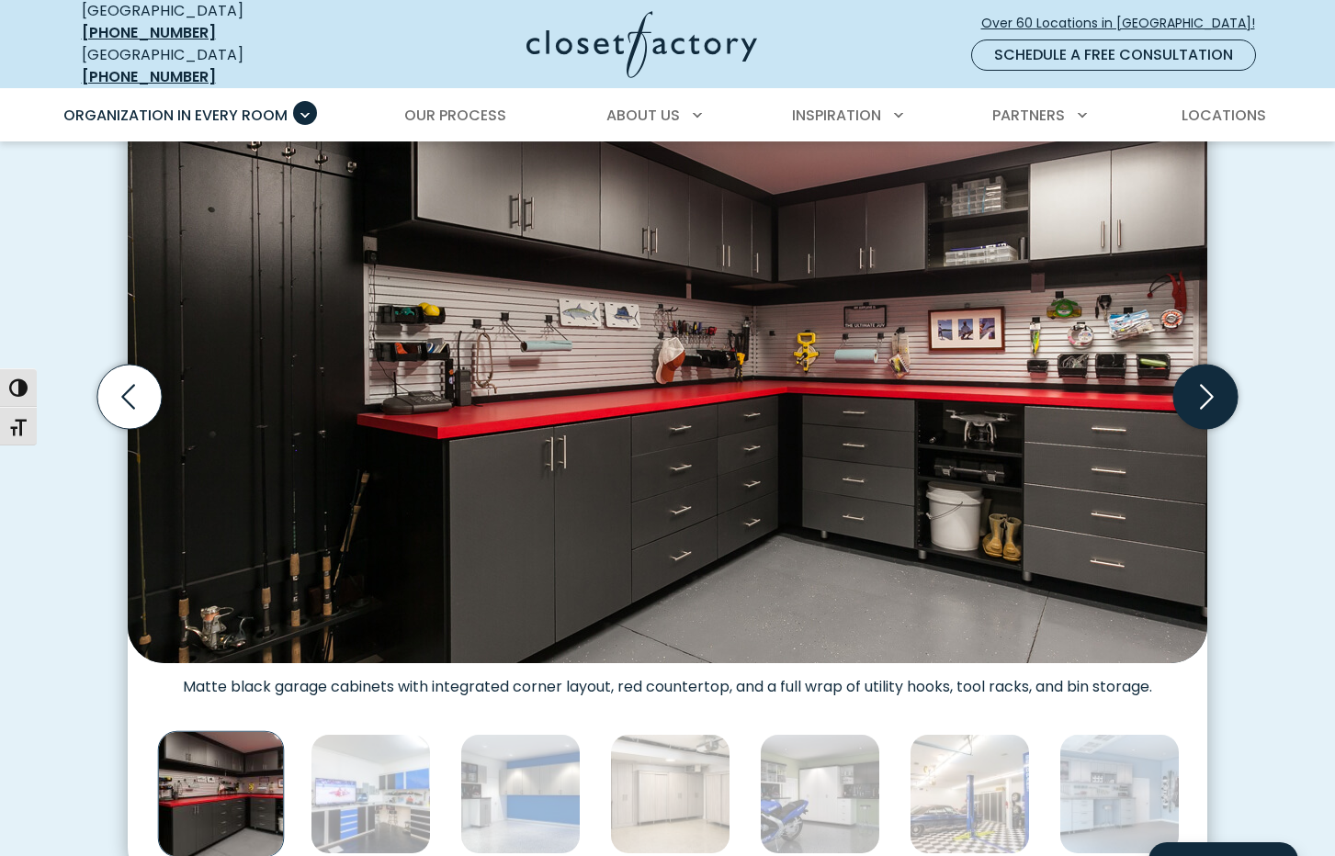
click at [1208, 387] on icon "Next slide" at bounding box center [1207, 397] width 14 height 25
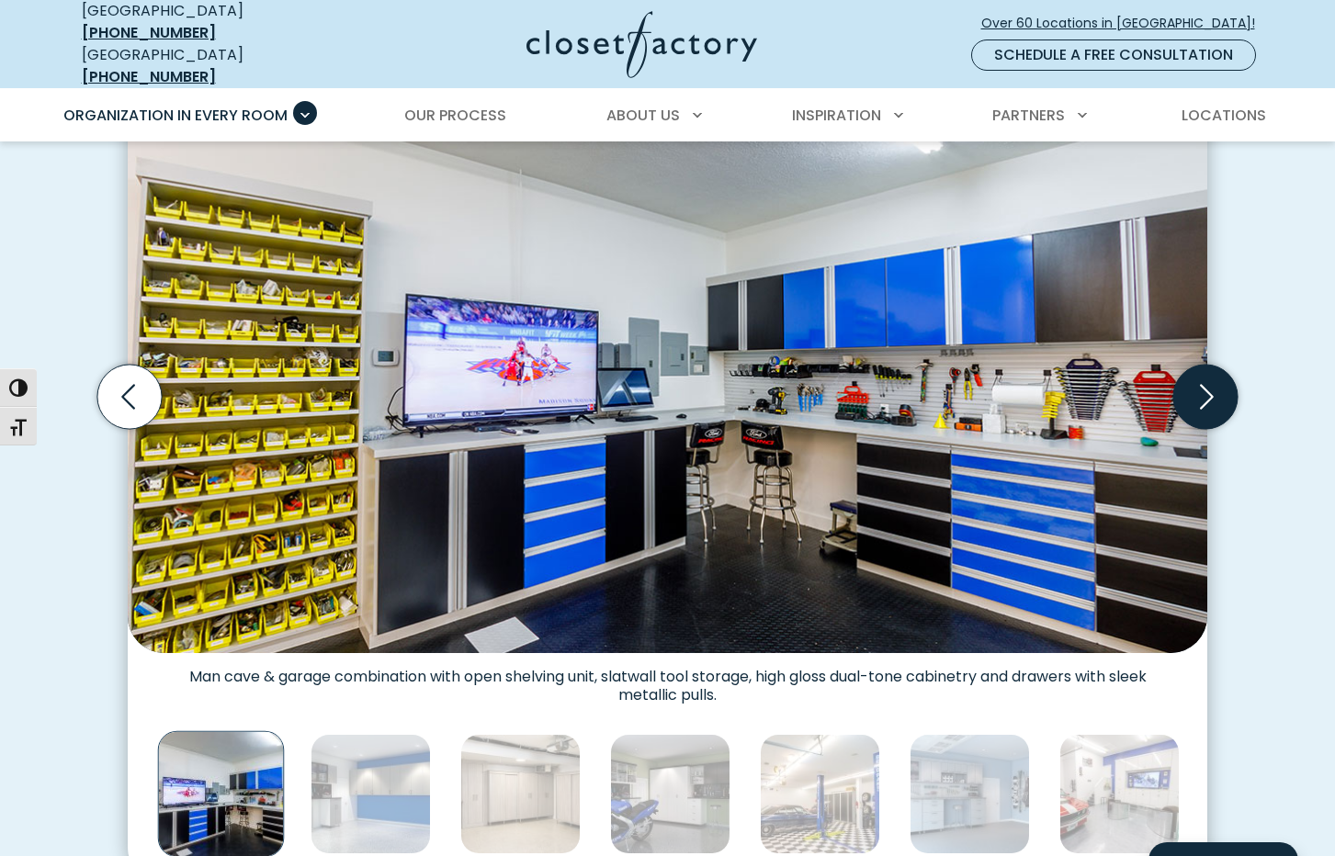
click at [1208, 387] on icon "Next slide" at bounding box center [1207, 397] width 14 height 25
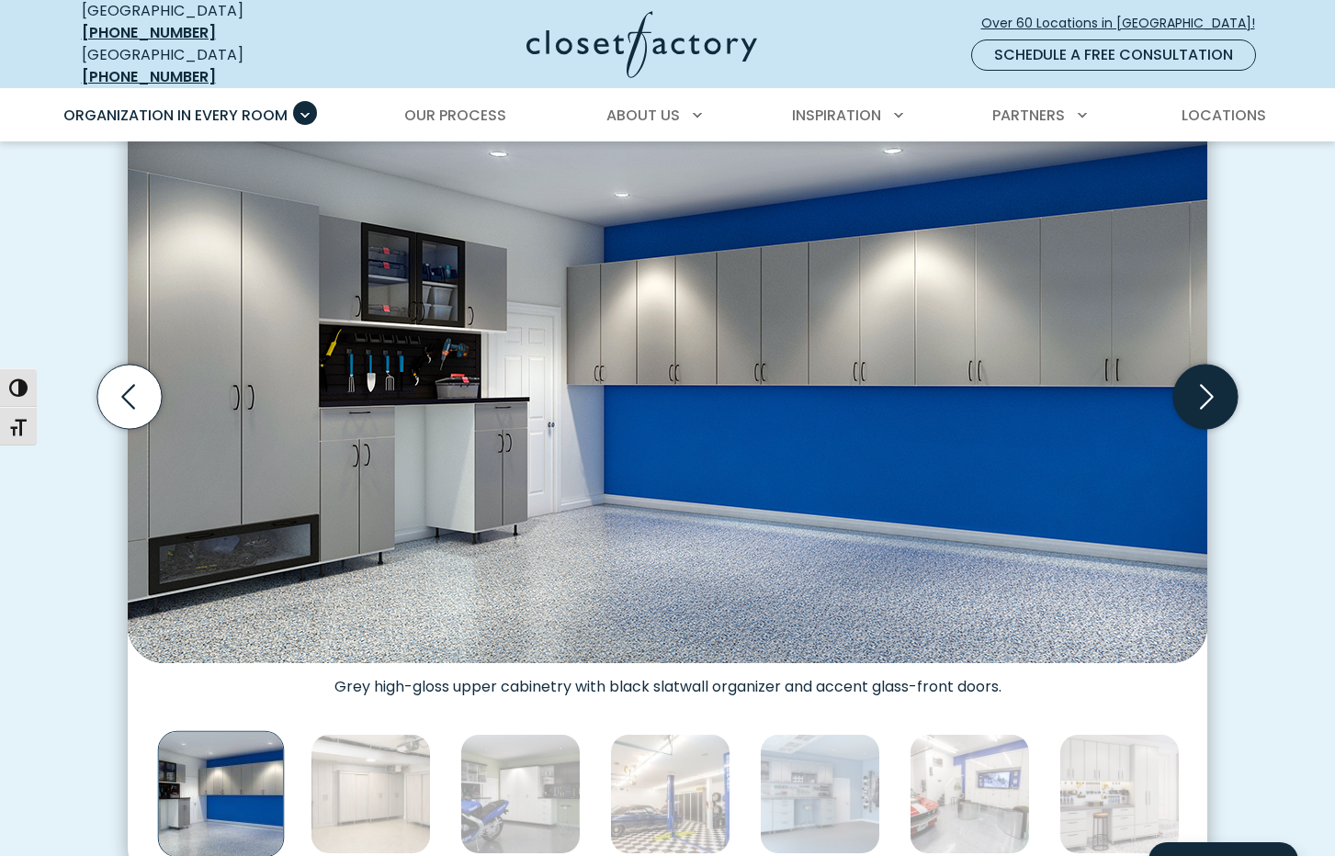
click at [1208, 387] on icon "Next slide" at bounding box center [1207, 397] width 14 height 25
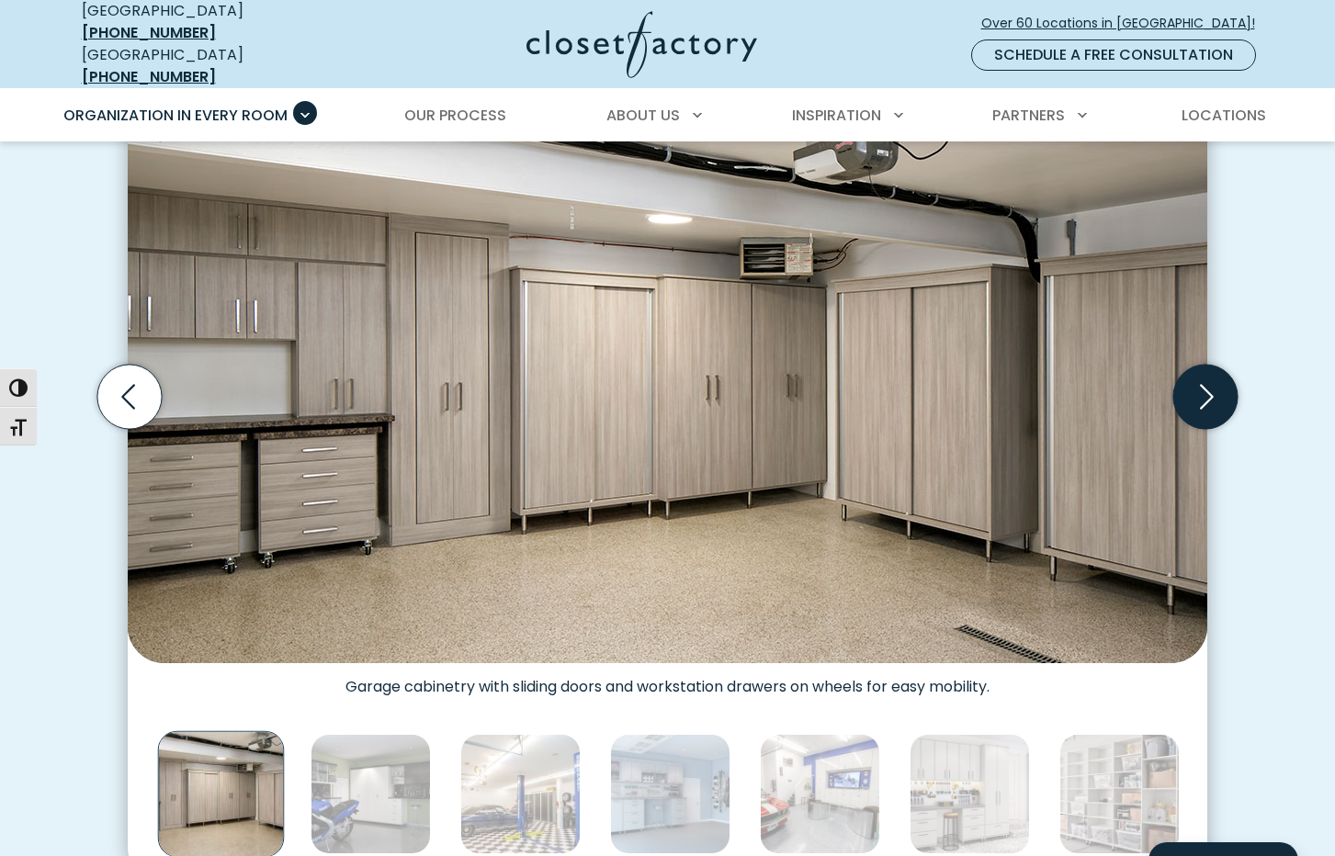
click at [1208, 387] on icon "Next slide" at bounding box center [1207, 397] width 14 height 25
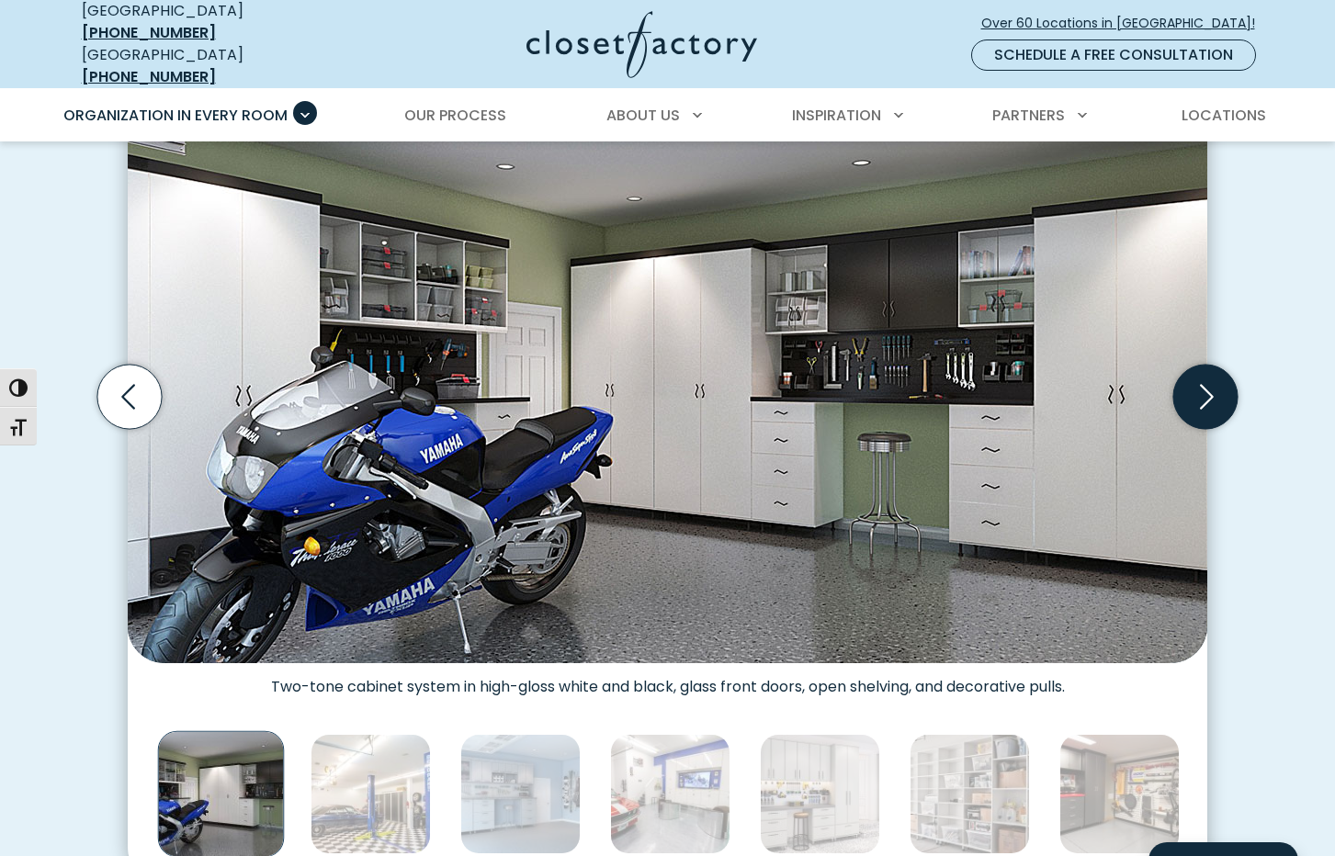
click at [1208, 387] on icon "Next slide" at bounding box center [1207, 397] width 14 height 25
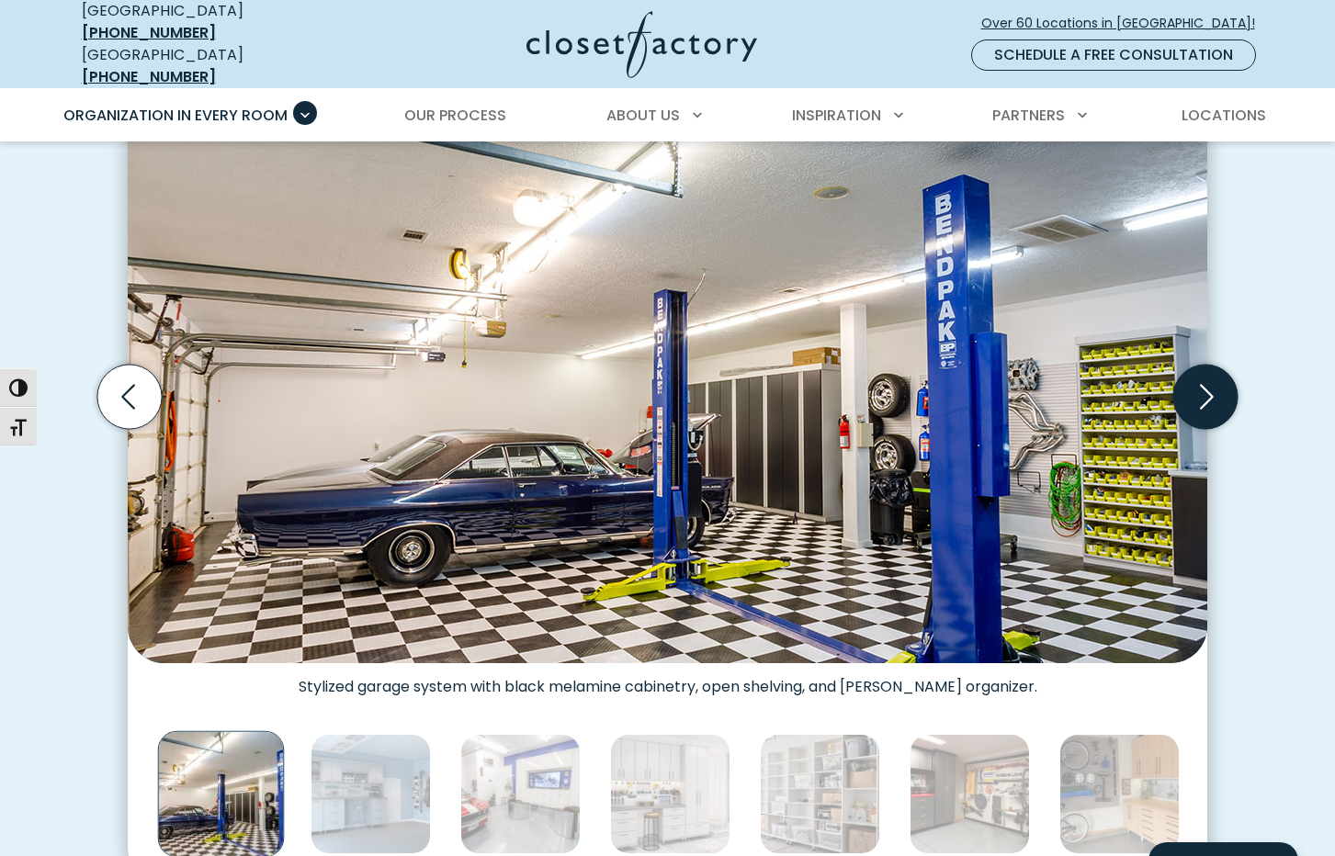
click at [1208, 387] on icon "Next slide" at bounding box center [1207, 397] width 14 height 25
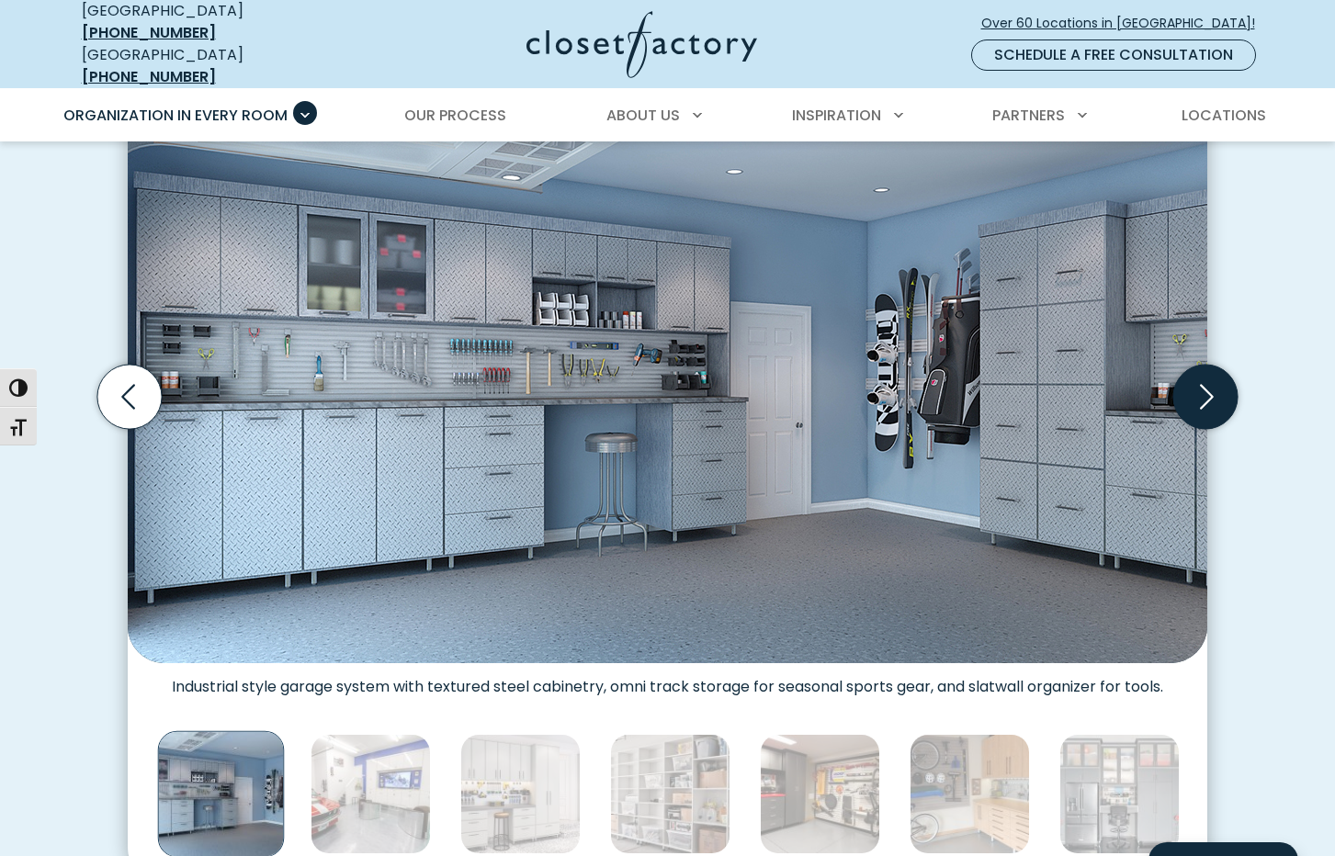
click at [1208, 387] on icon "Next slide" at bounding box center [1207, 397] width 14 height 25
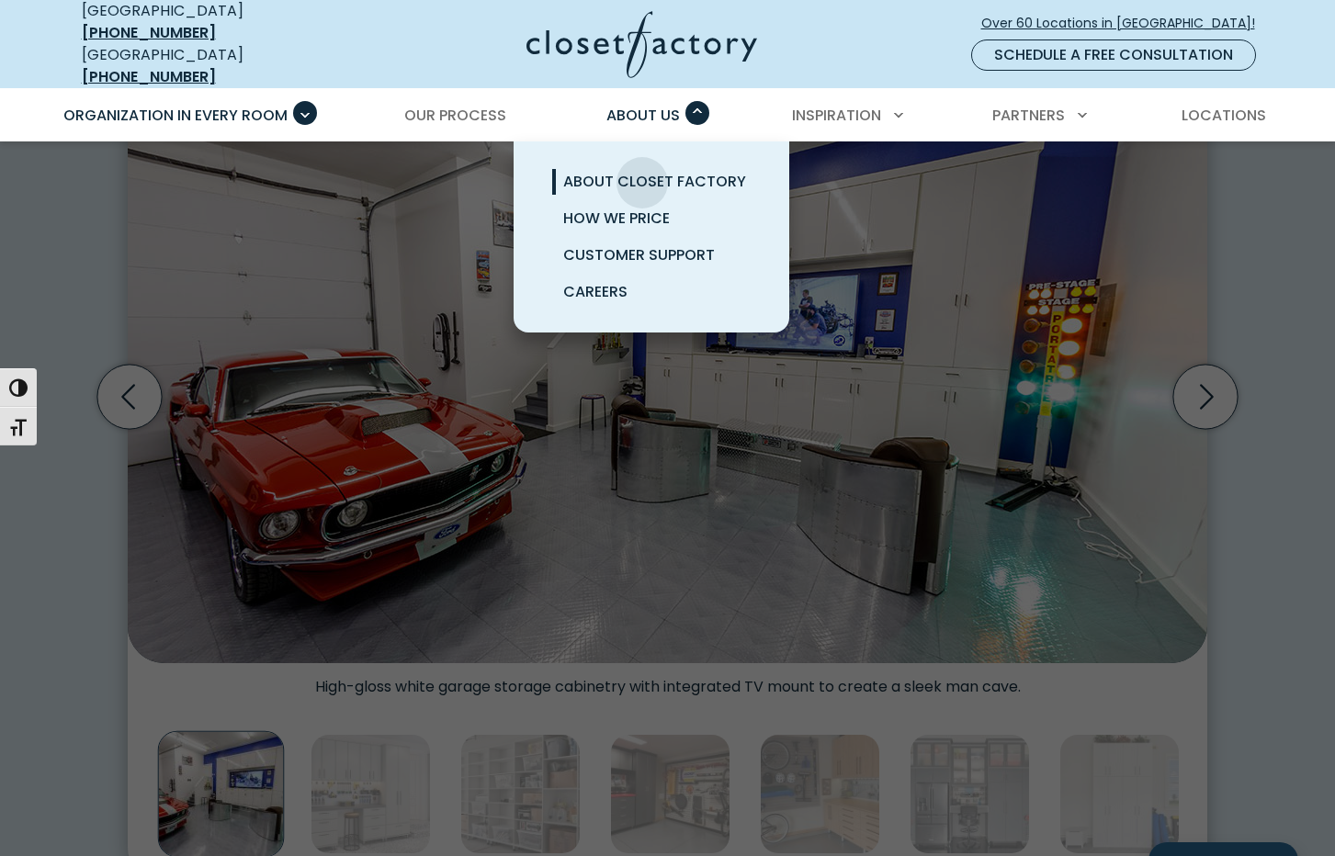
click at [642, 171] on span "About Closet Factory" at bounding box center [654, 181] width 183 height 21
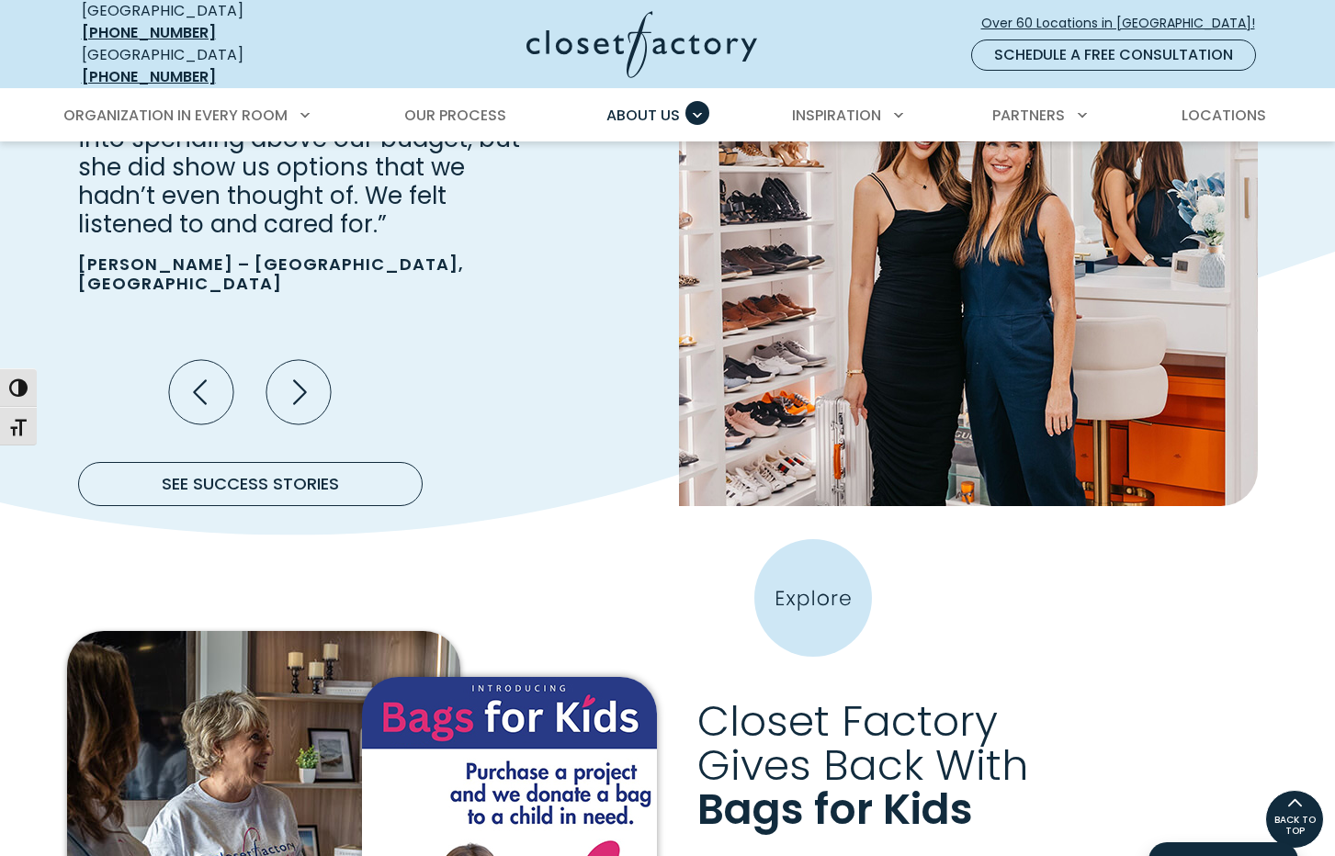
scroll to position [1694, 0]
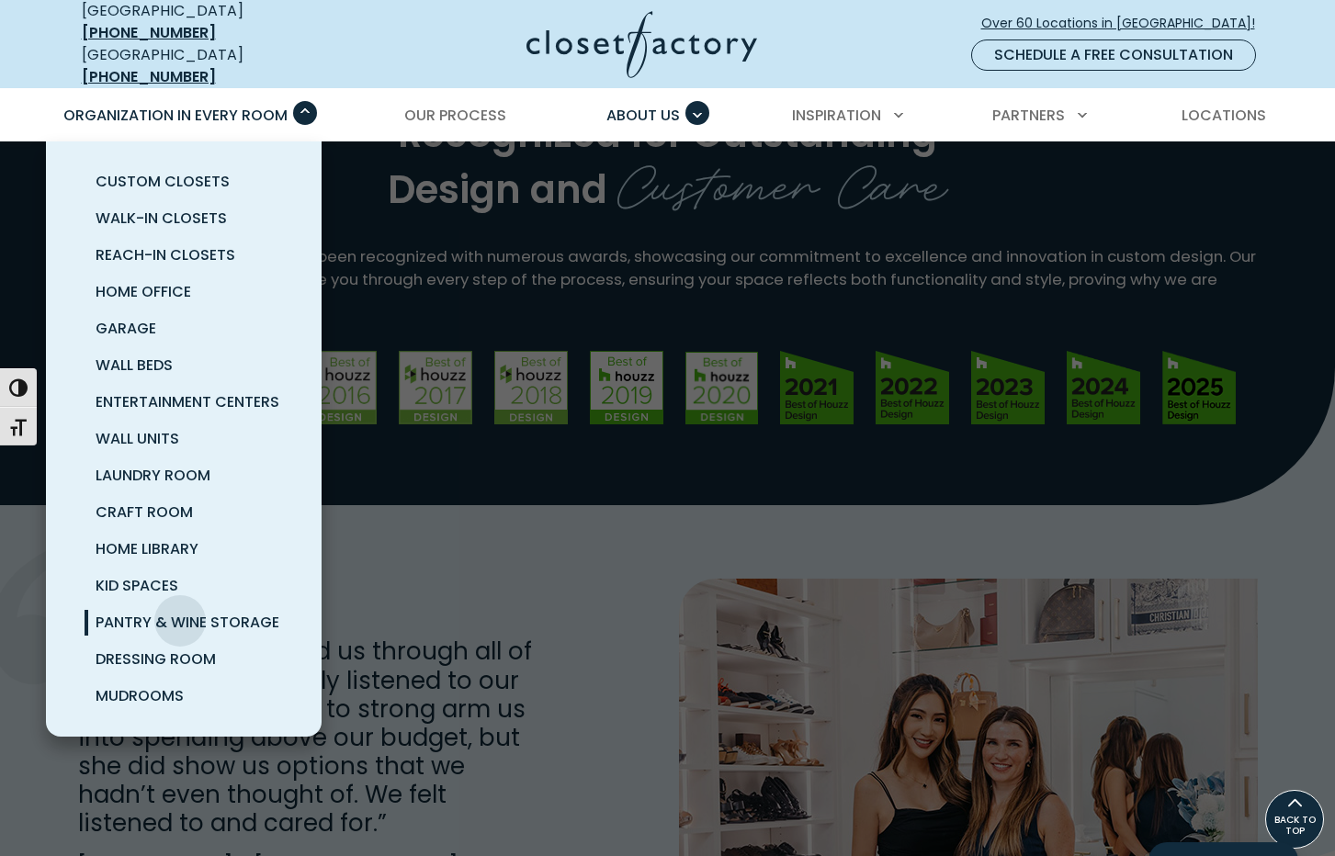
click at [180, 612] on span "Pantry & Wine Storage" at bounding box center [188, 622] width 184 height 21
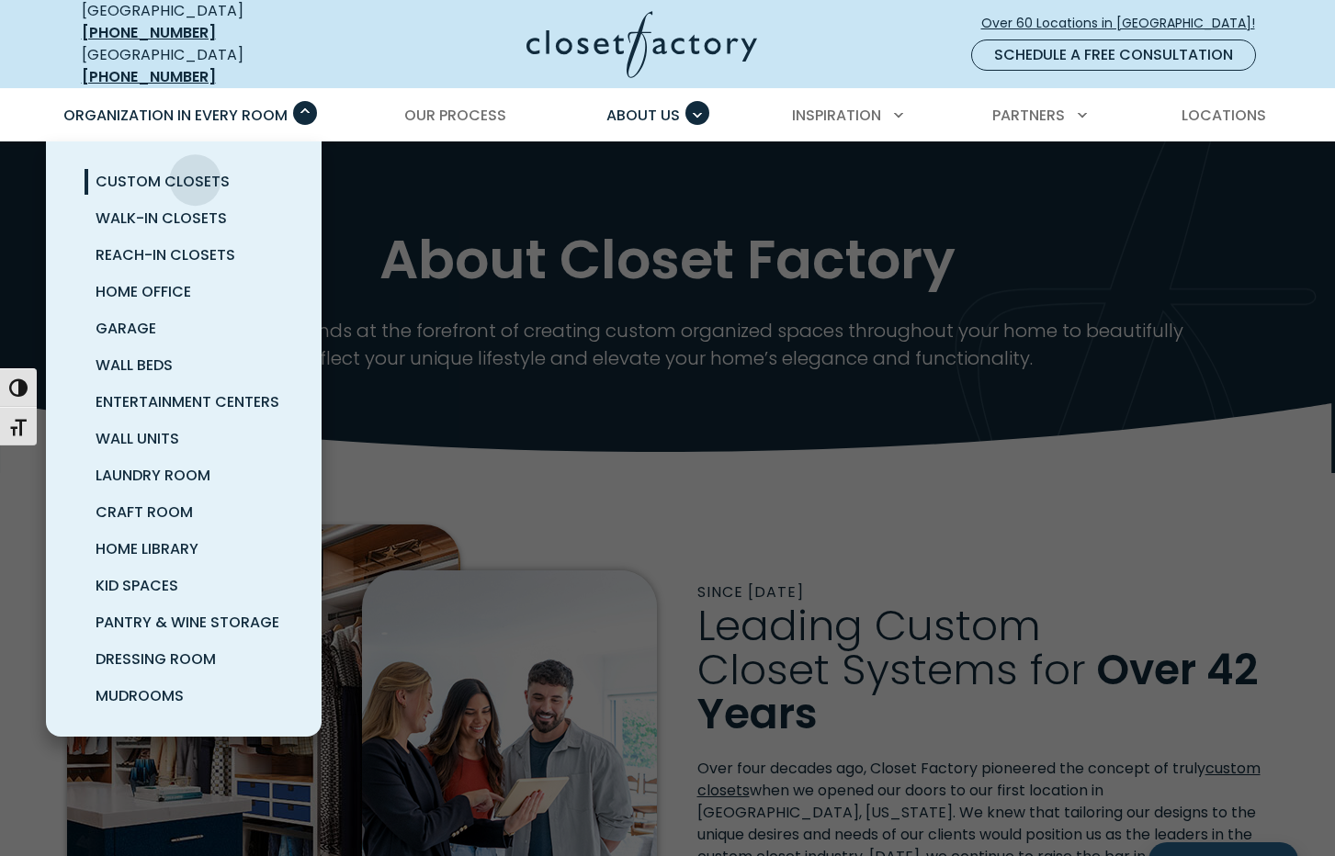
click at [195, 171] on span "Custom Closets" at bounding box center [163, 181] width 134 height 21
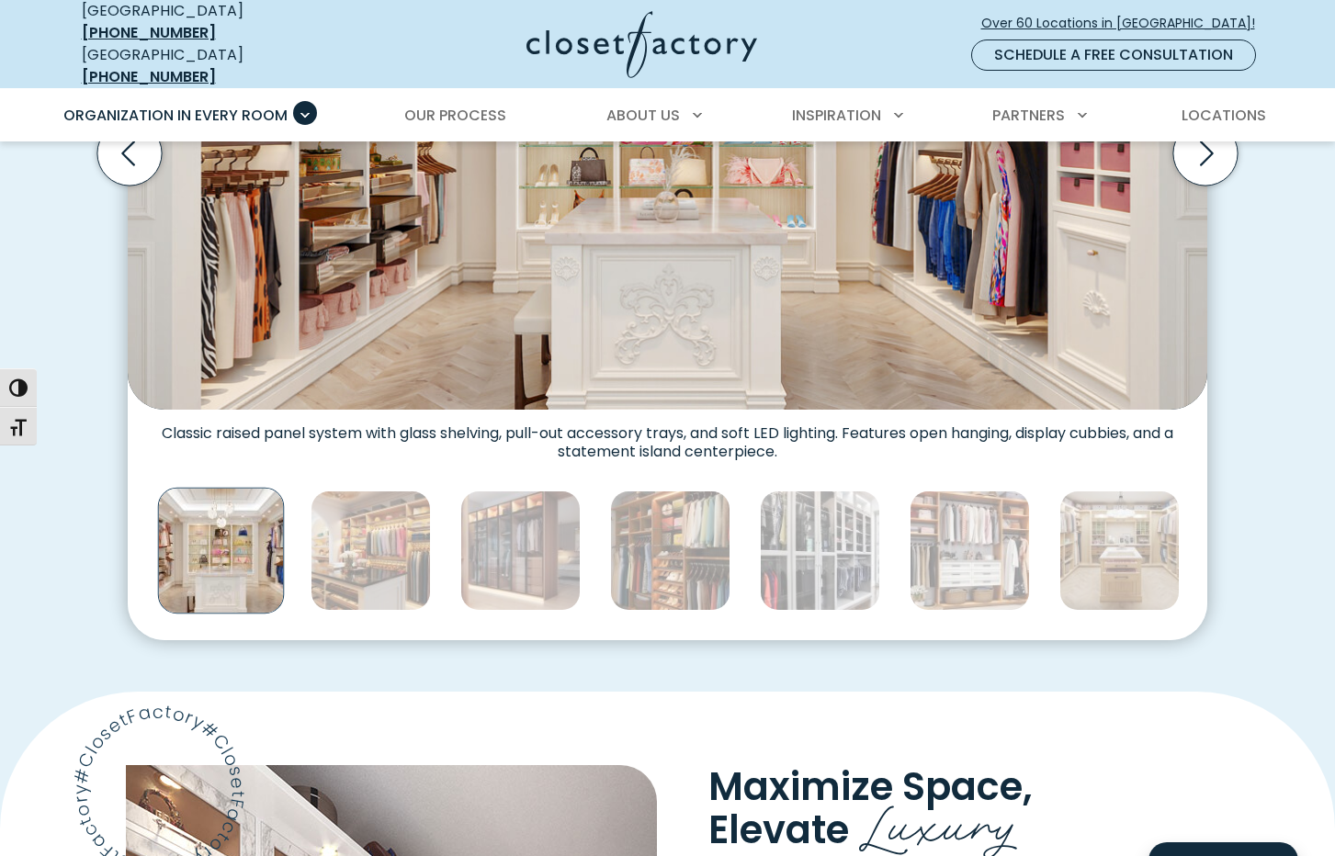
scroll to position [846, 0]
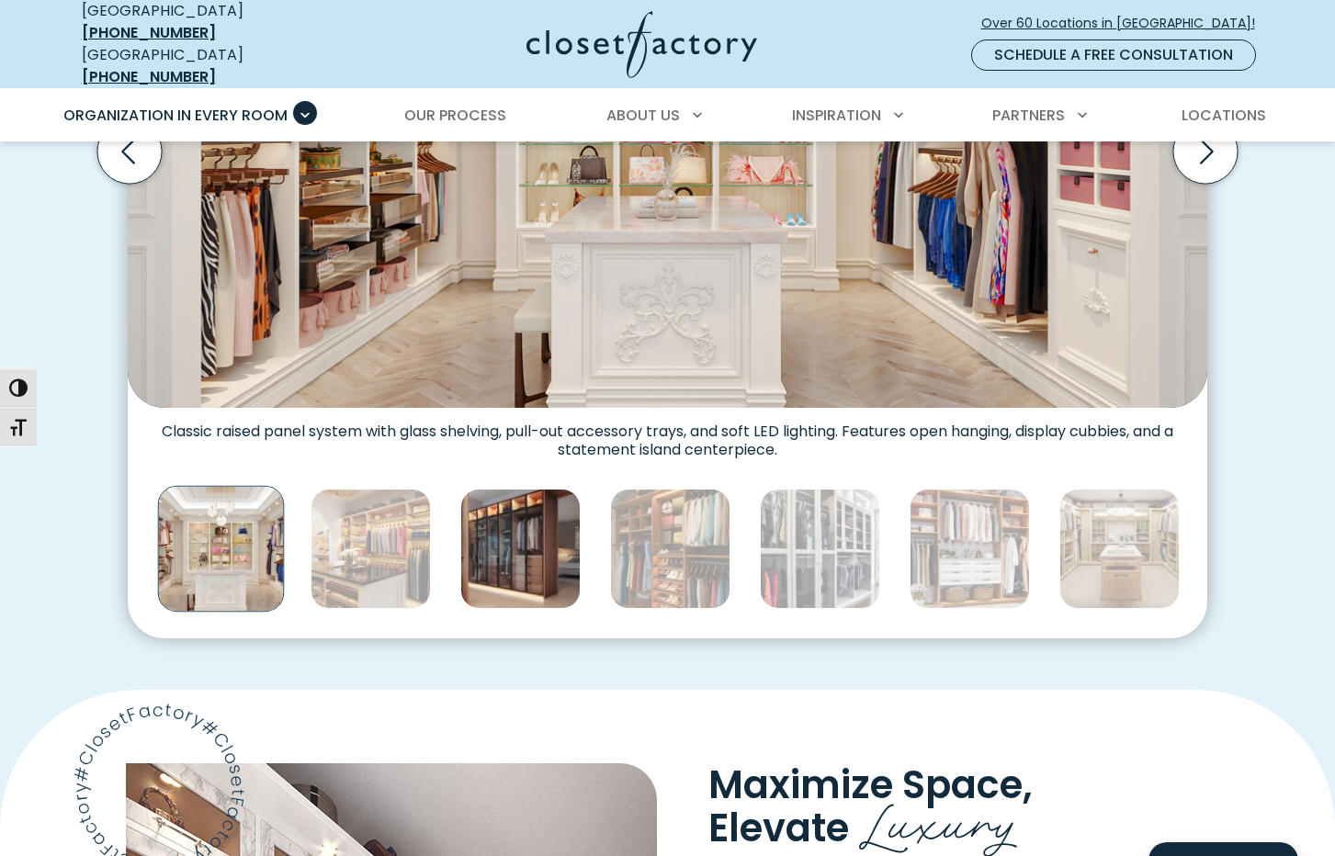
click at [549, 554] on img "Thumbnail Gallery" at bounding box center [520, 549] width 120 height 120
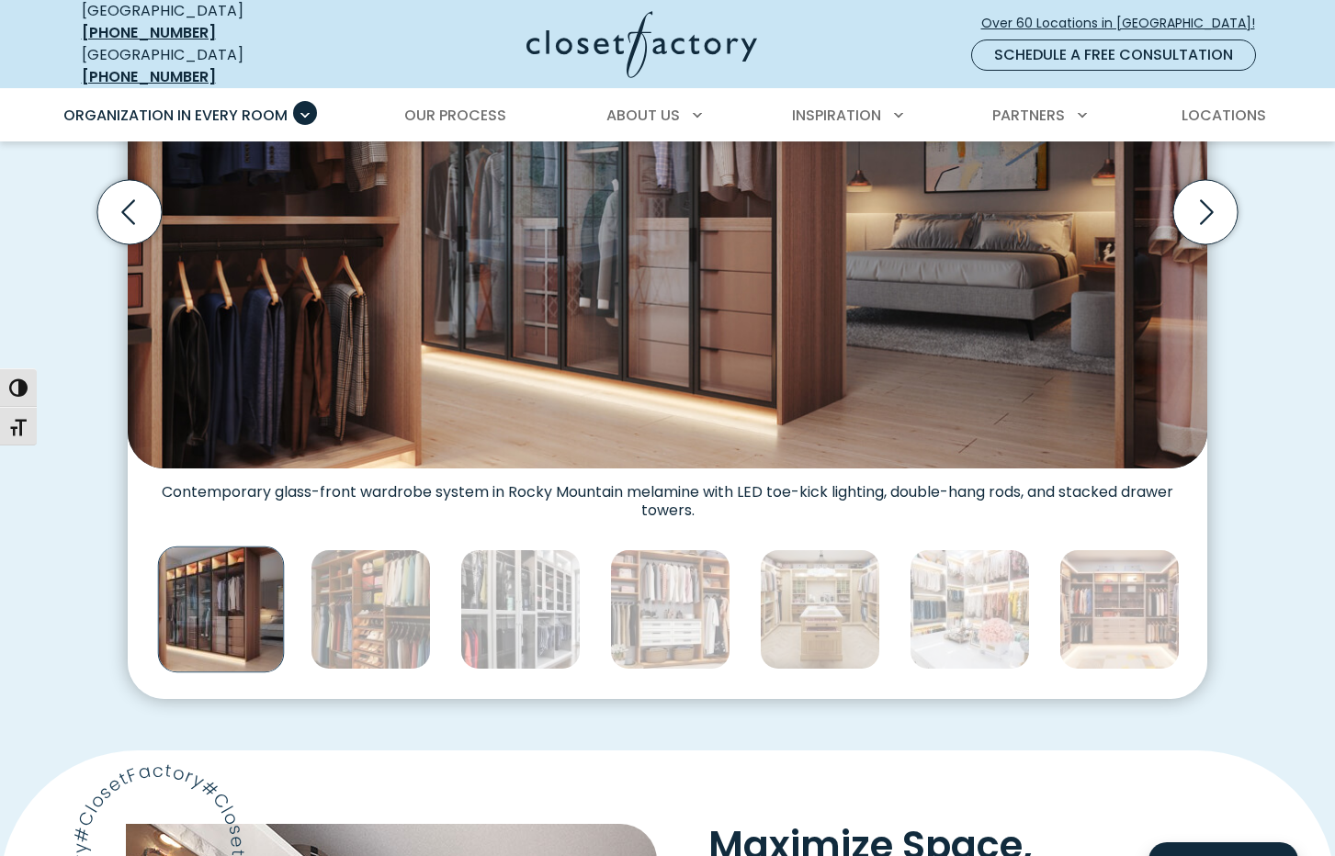
scroll to position [811, 0]
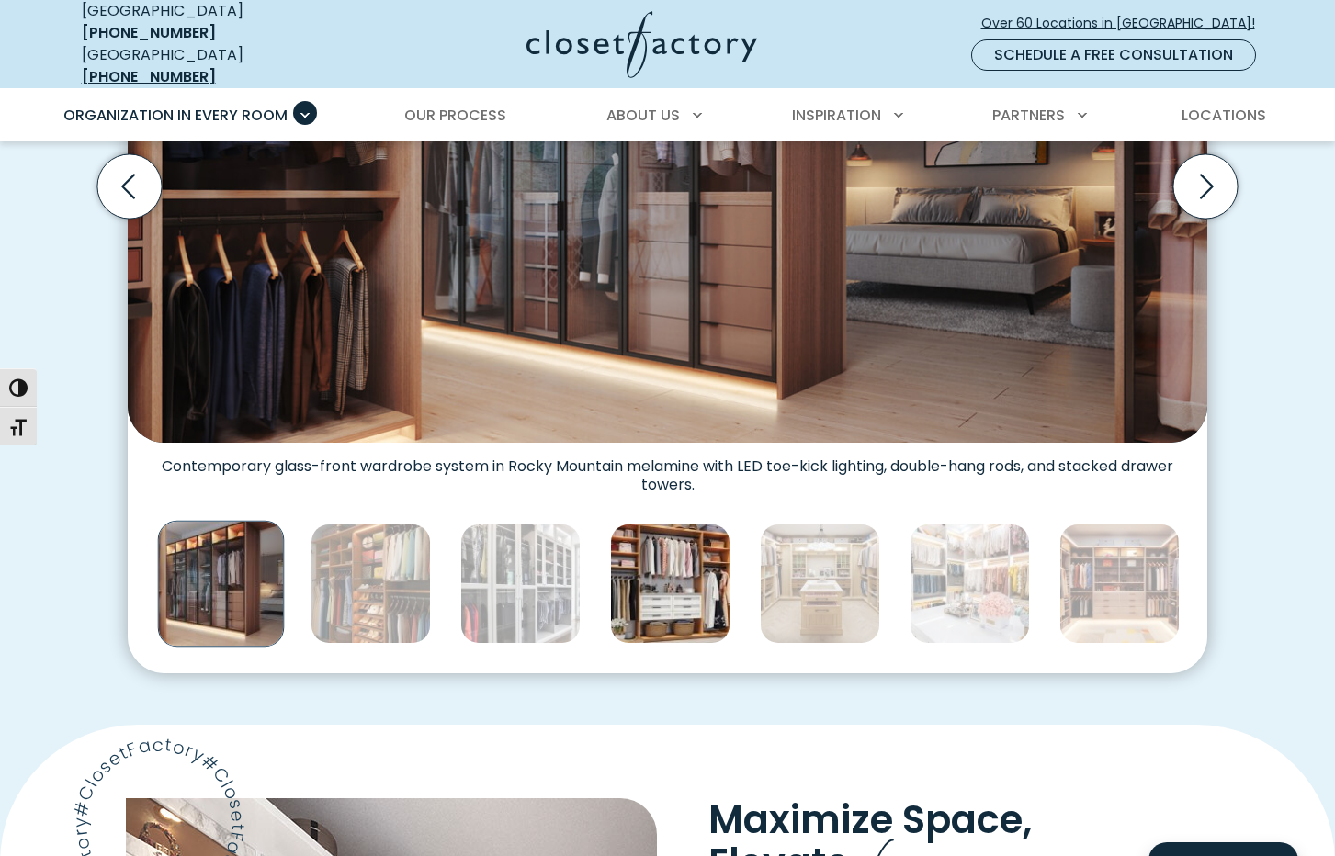
click at [658, 564] on img "Thumbnail Gallery" at bounding box center [670, 584] width 120 height 120
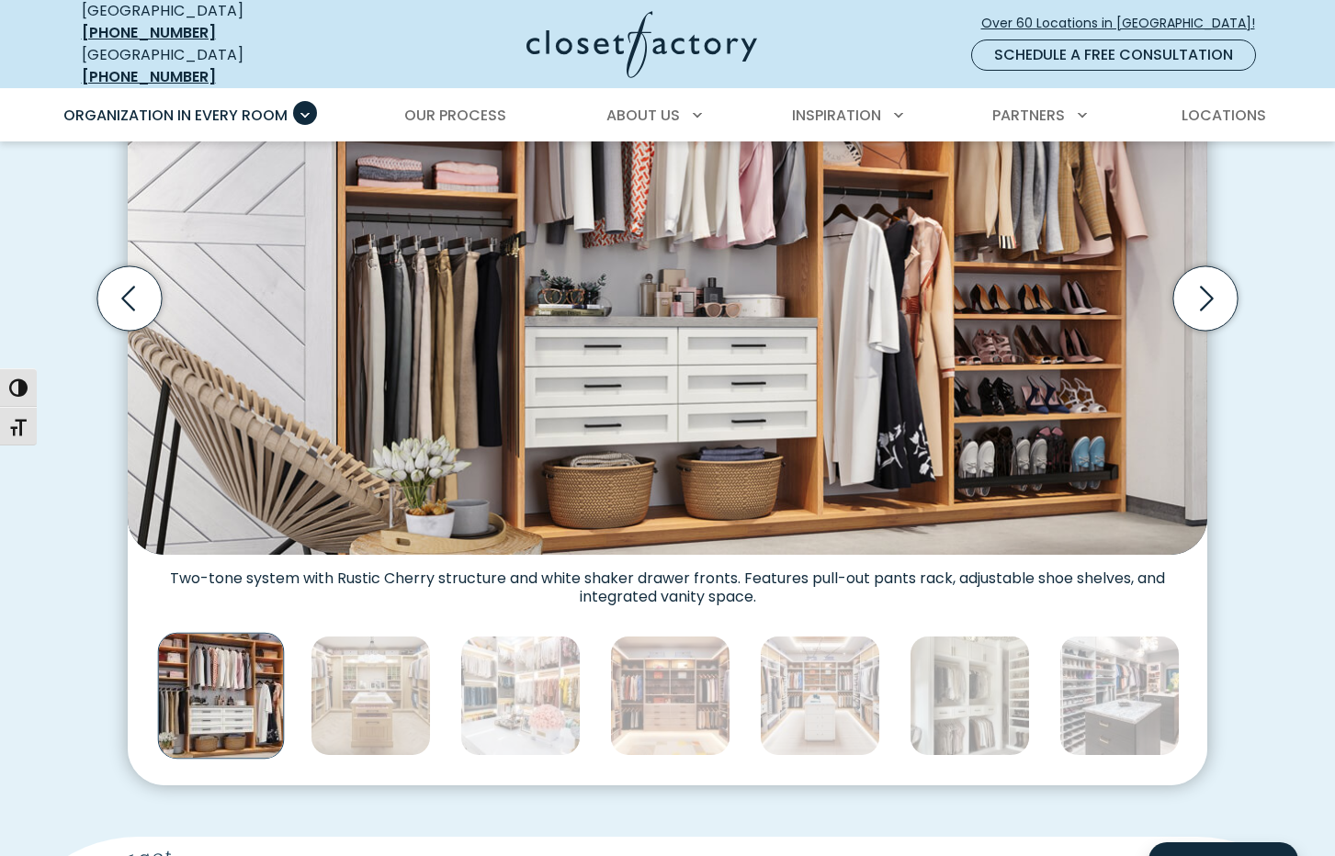
scroll to position [906, 0]
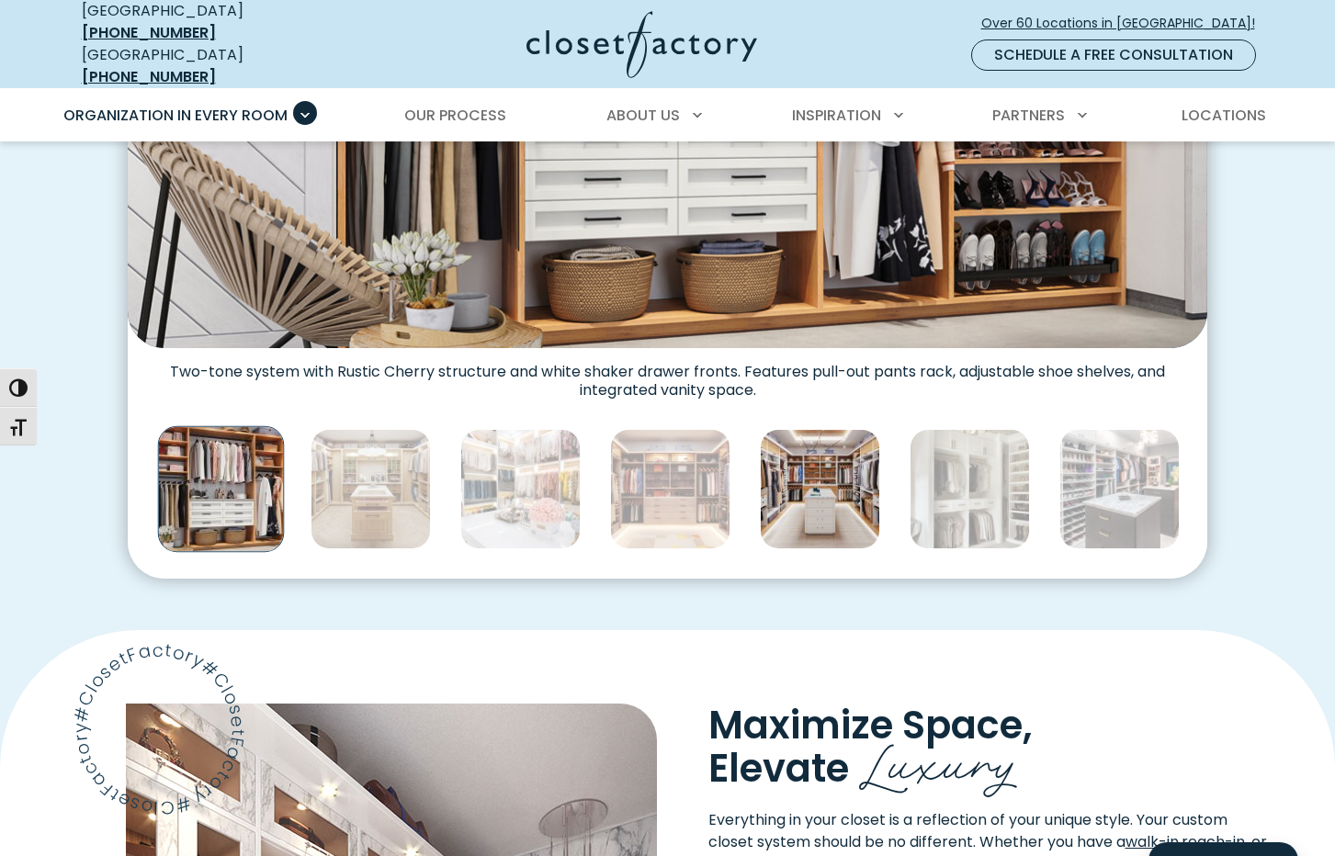
click at [821, 469] on img "Thumbnail Gallery" at bounding box center [820, 489] width 120 height 120
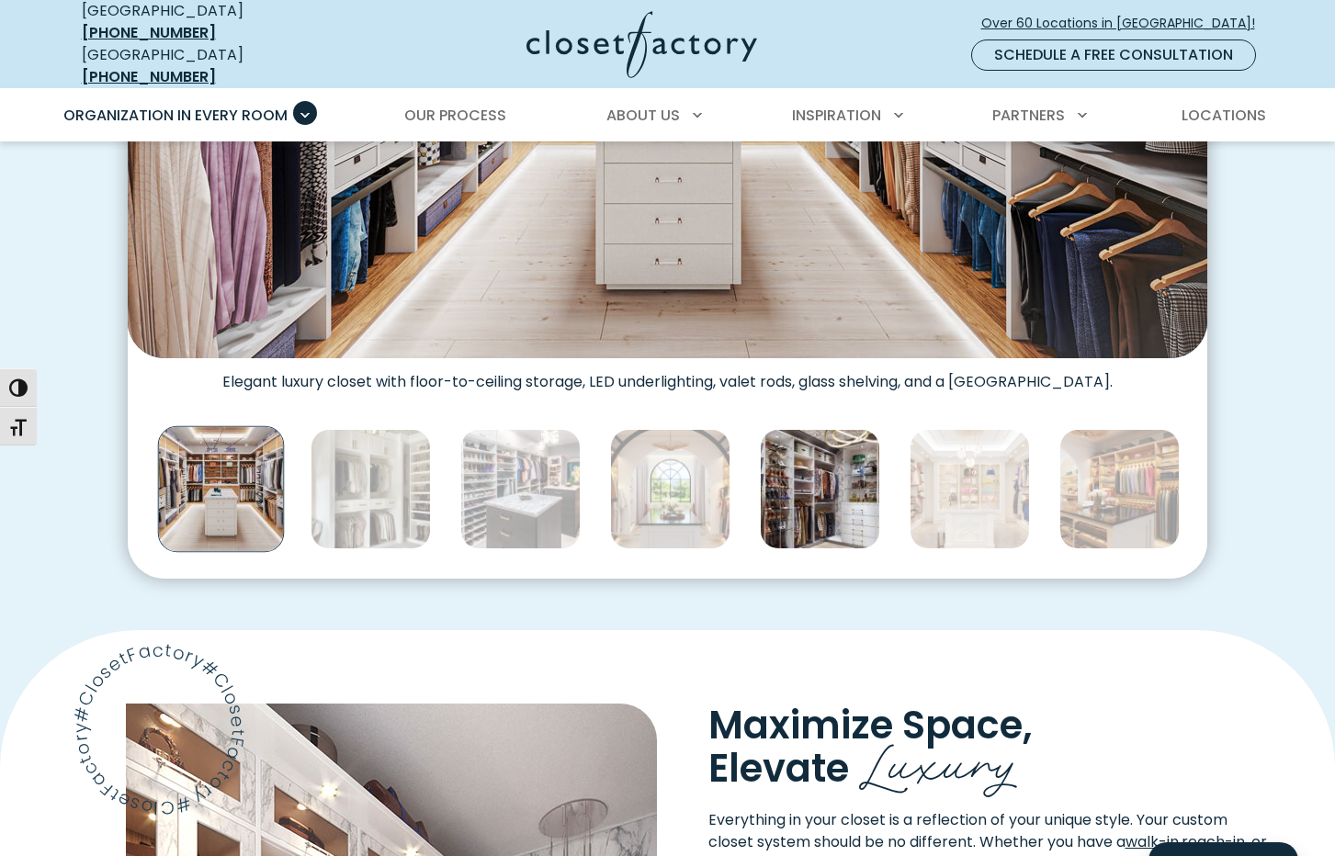
click at [825, 472] on img "Thumbnail Gallery" at bounding box center [820, 489] width 120 height 120
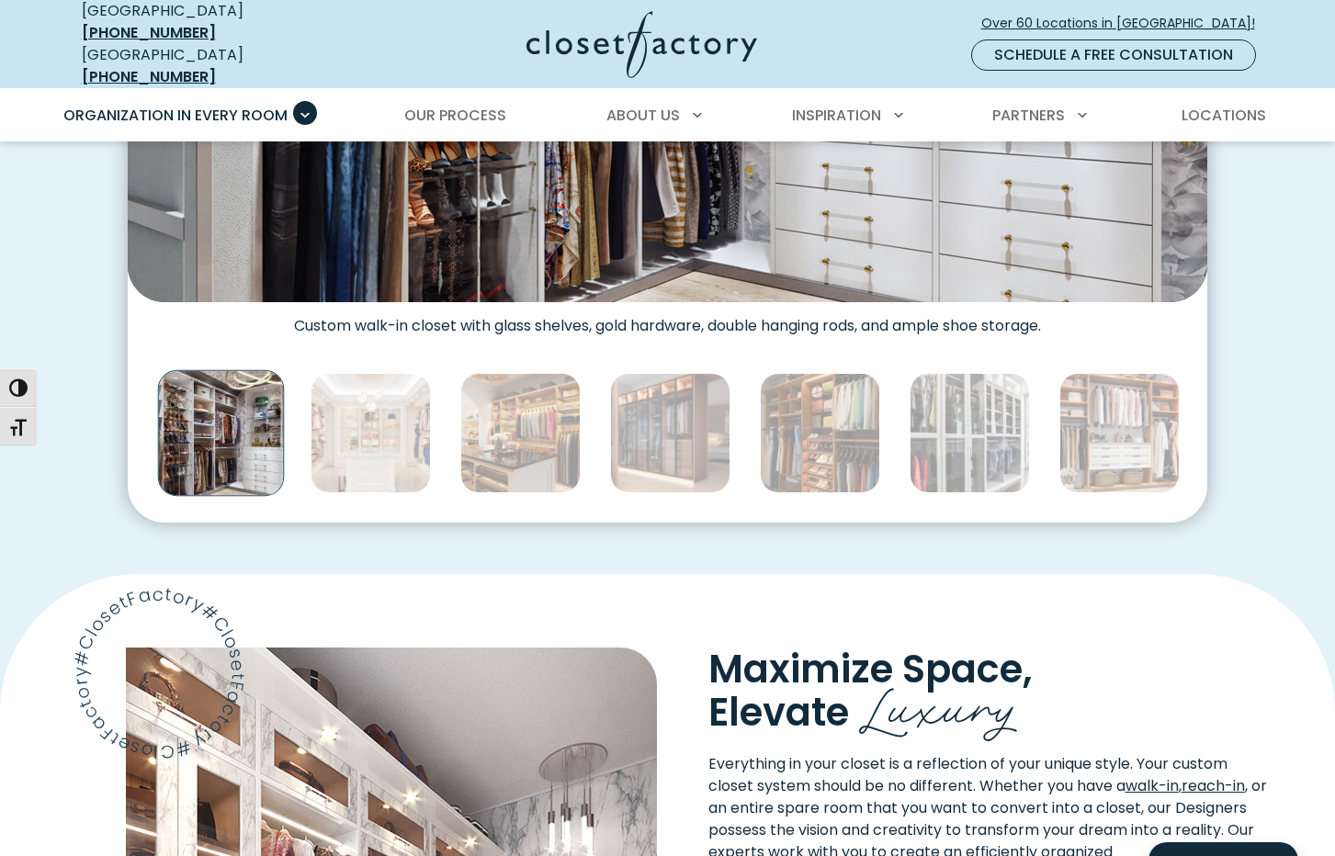
scroll to position [979, 0]
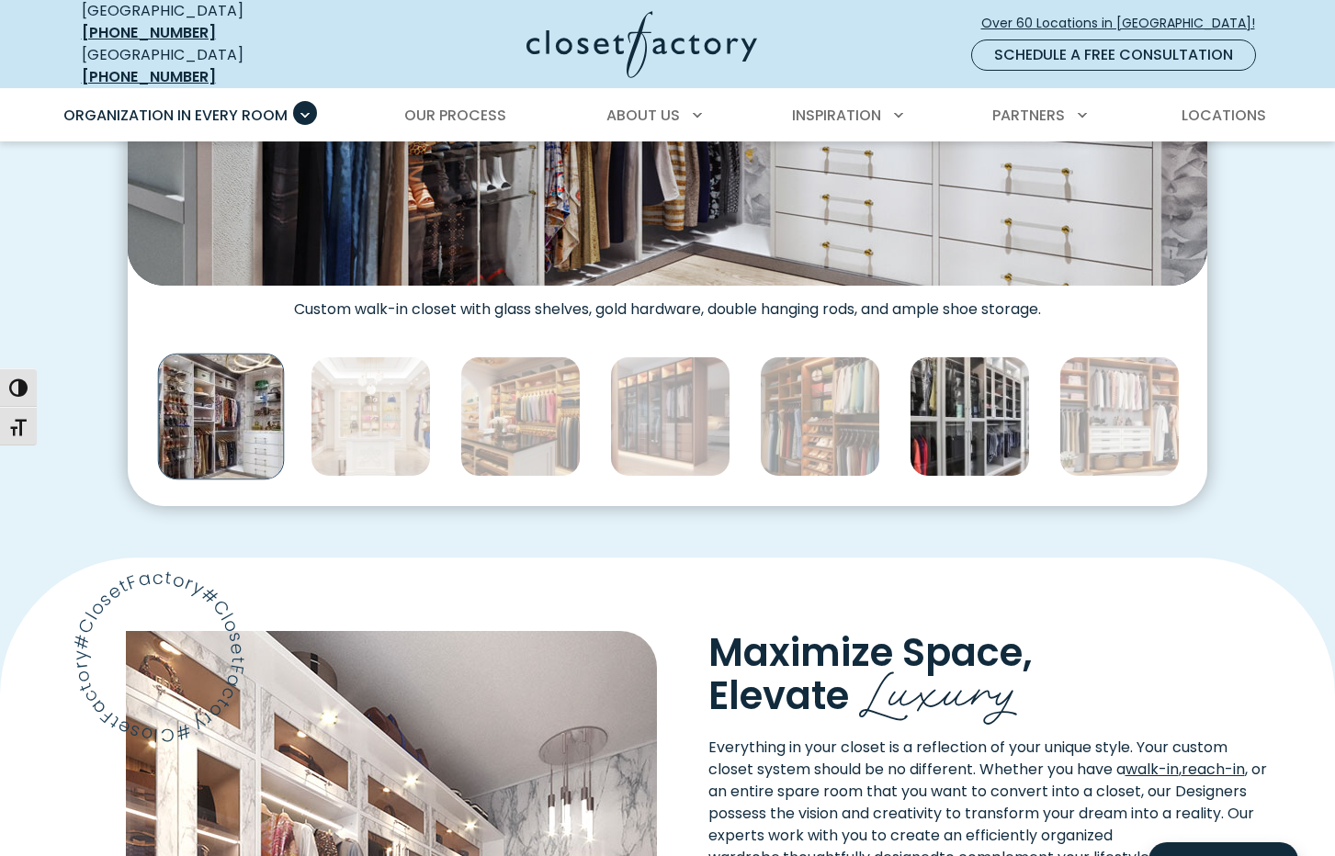
click at [971, 396] on img "Thumbnail Gallery" at bounding box center [970, 417] width 120 height 120
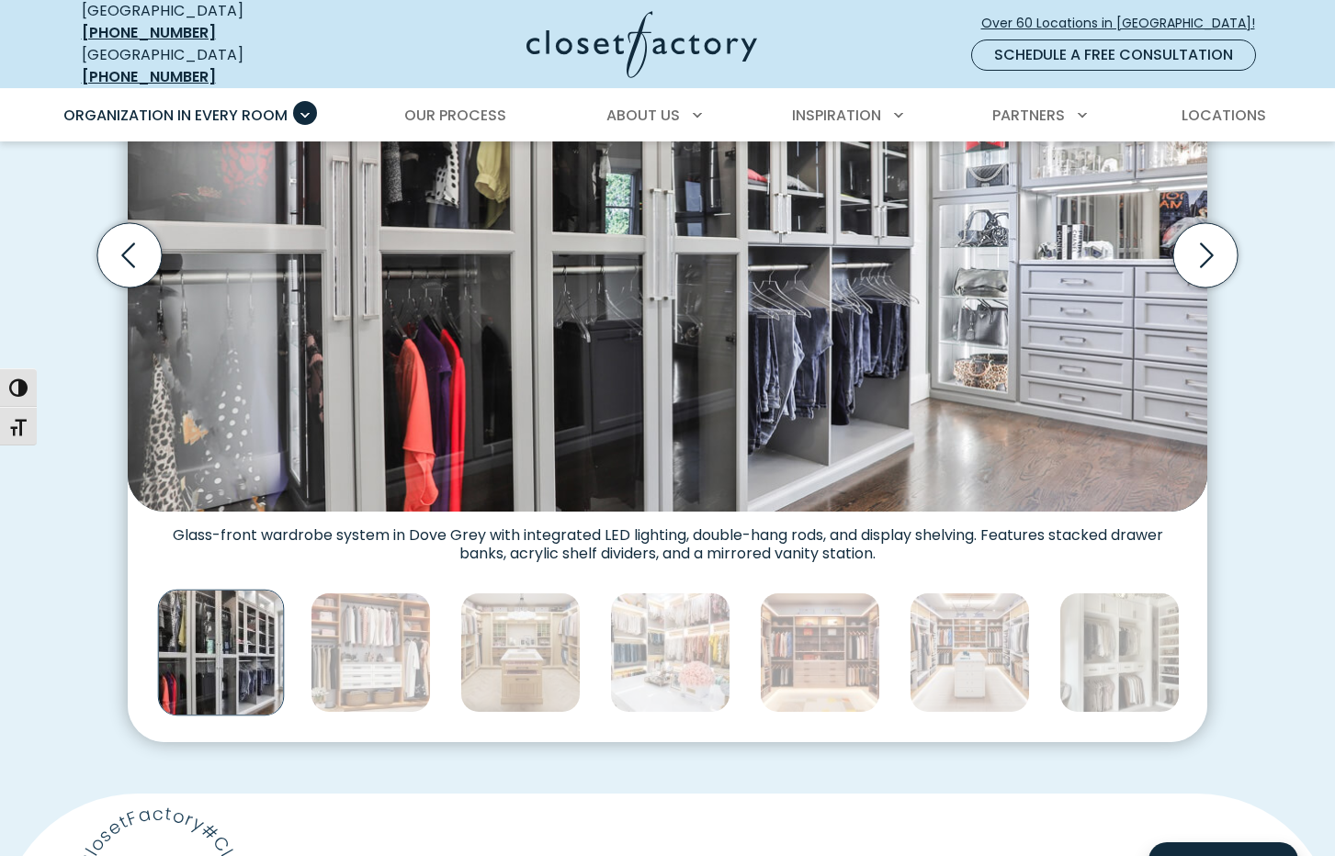
scroll to position [816, 0]
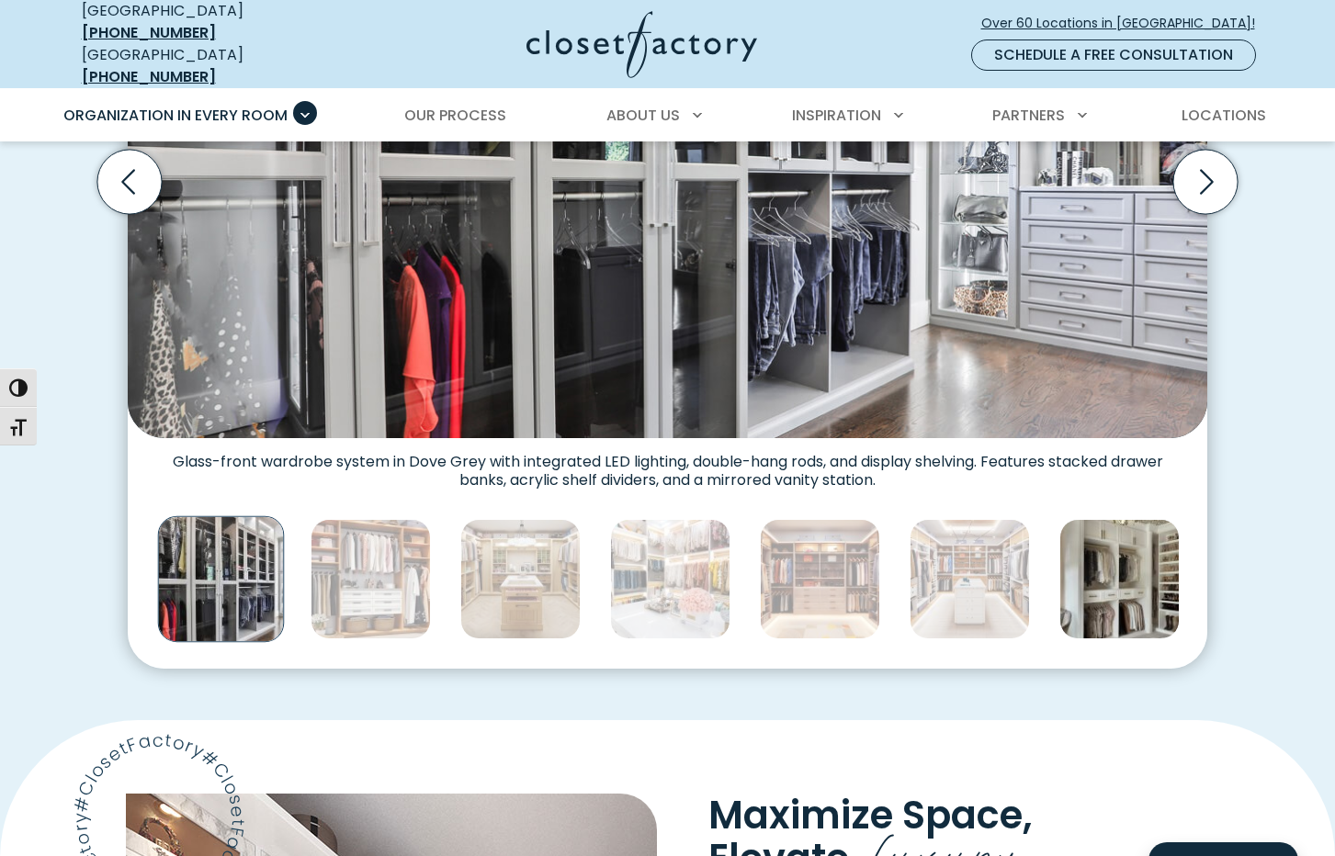
click at [1109, 549] on img "Thumbnail Gallery" at bounding box center [1119, 579] width 120 height 120
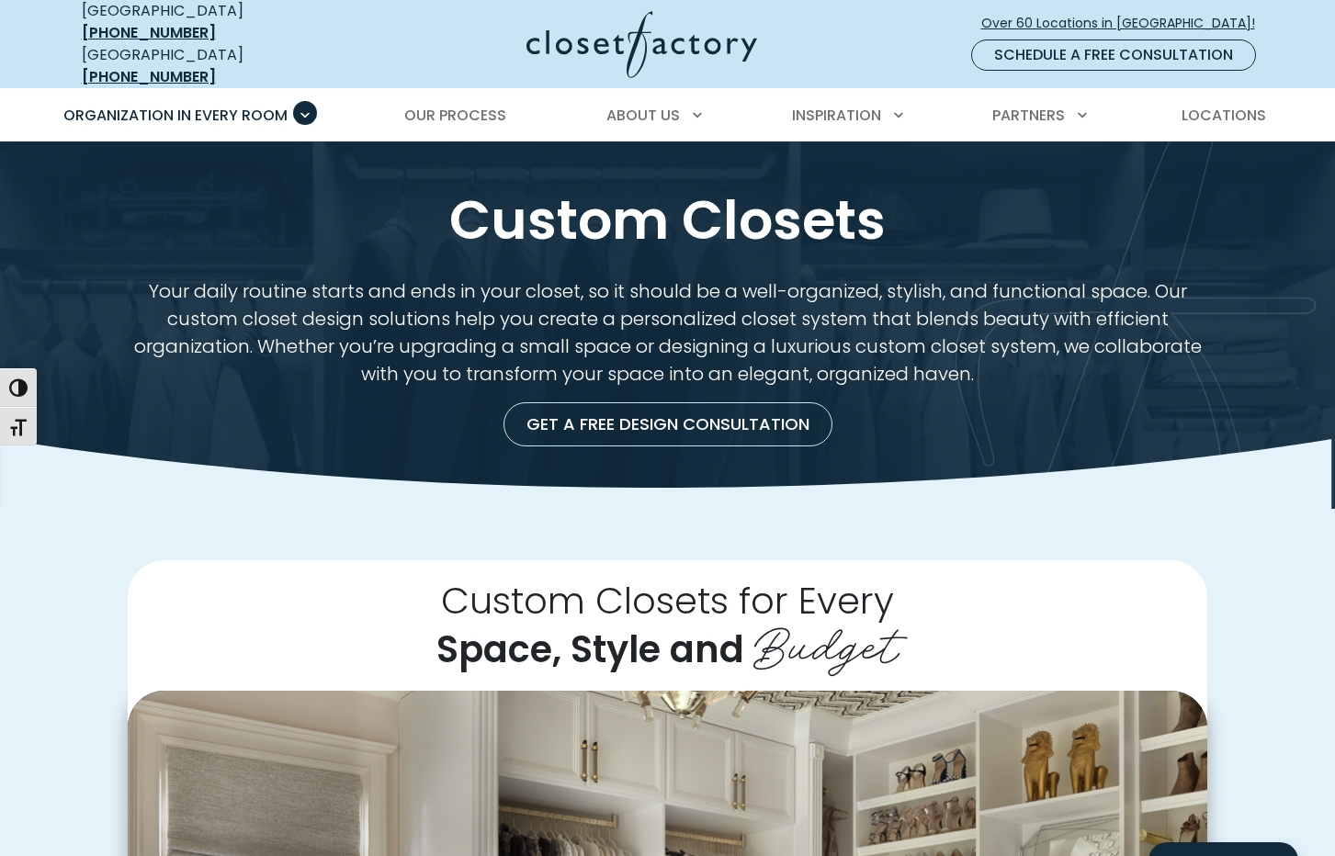
scroll to position [0, 0]
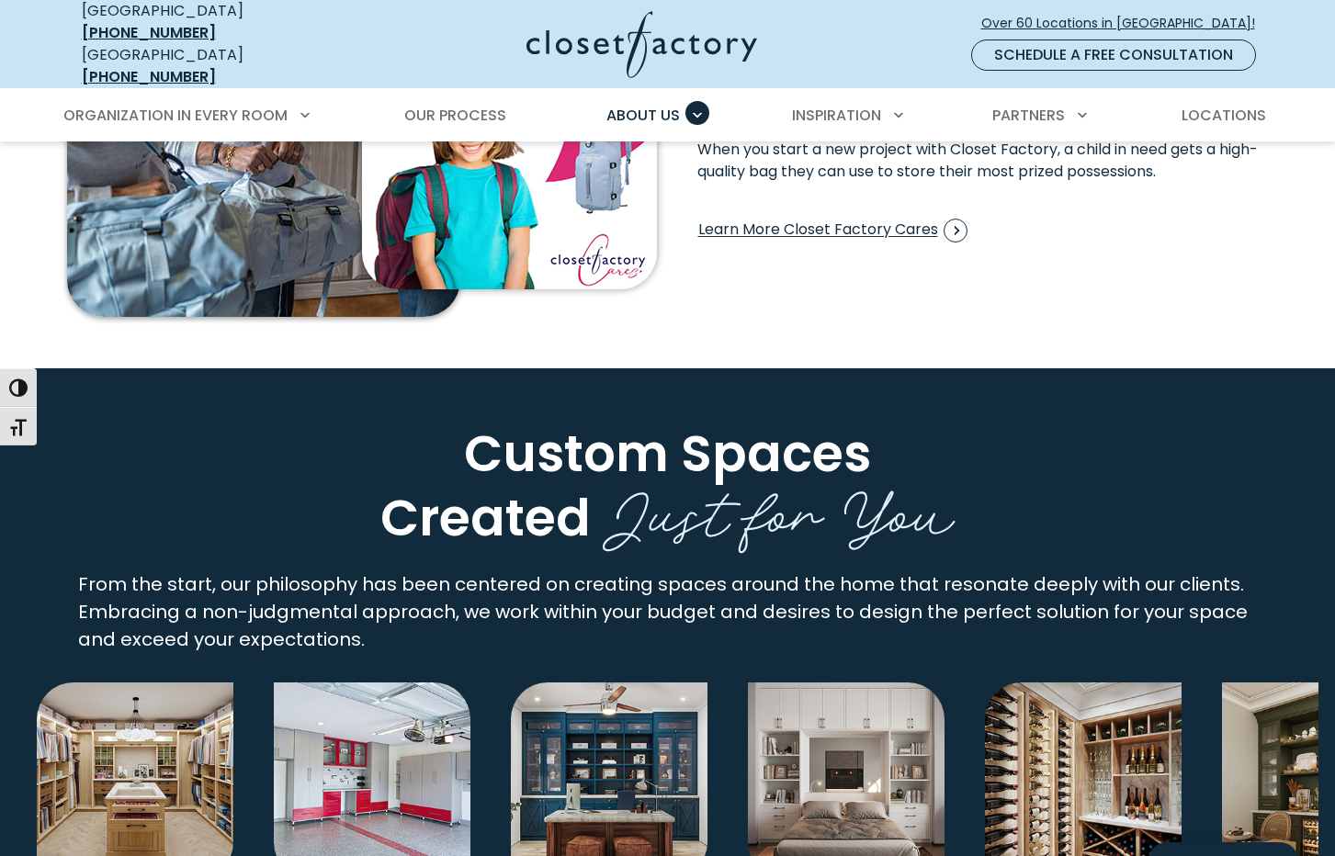
scroll to position [3222, 0]
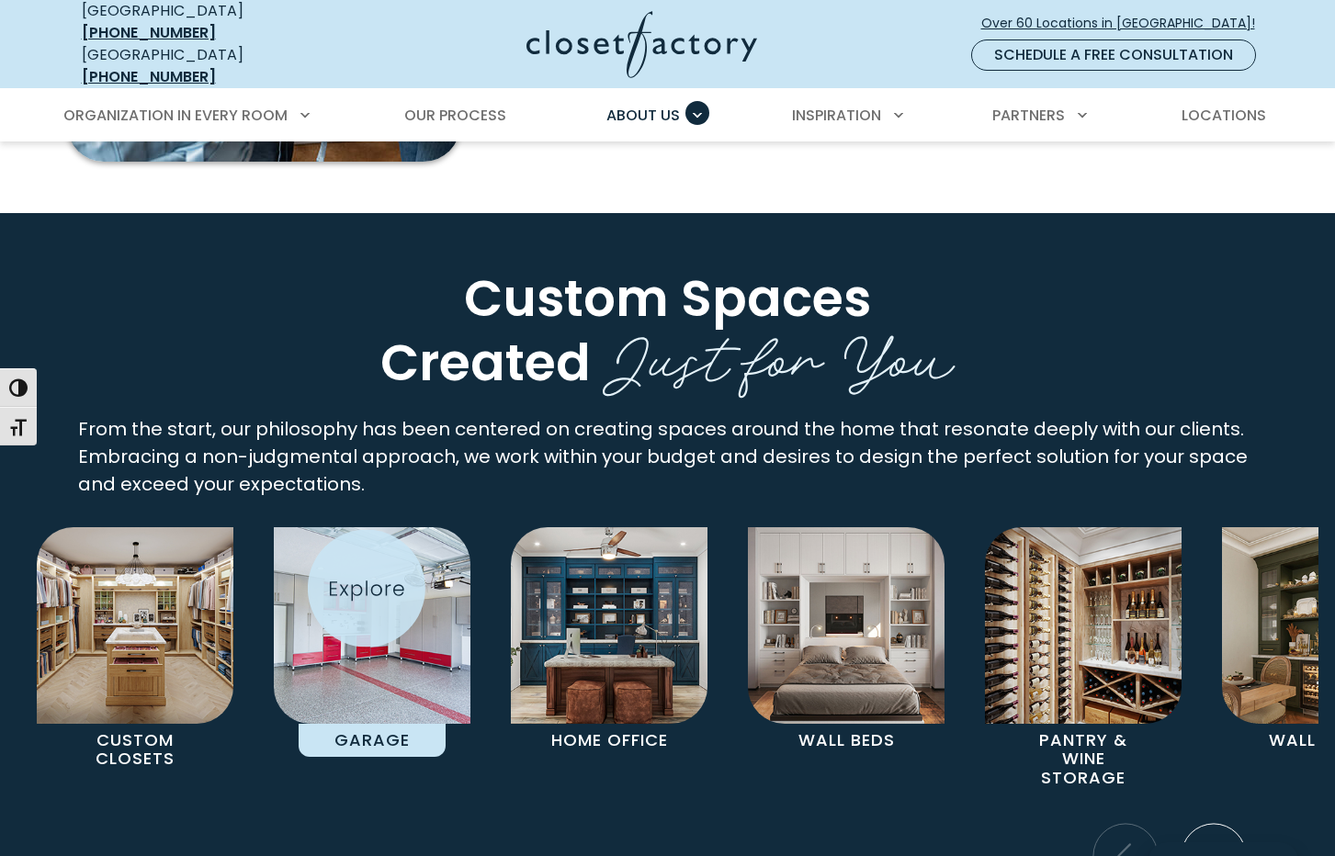
click at [366, 588] on img "Pages Gallery" at bounding box center [372, 625] width 197 height 197
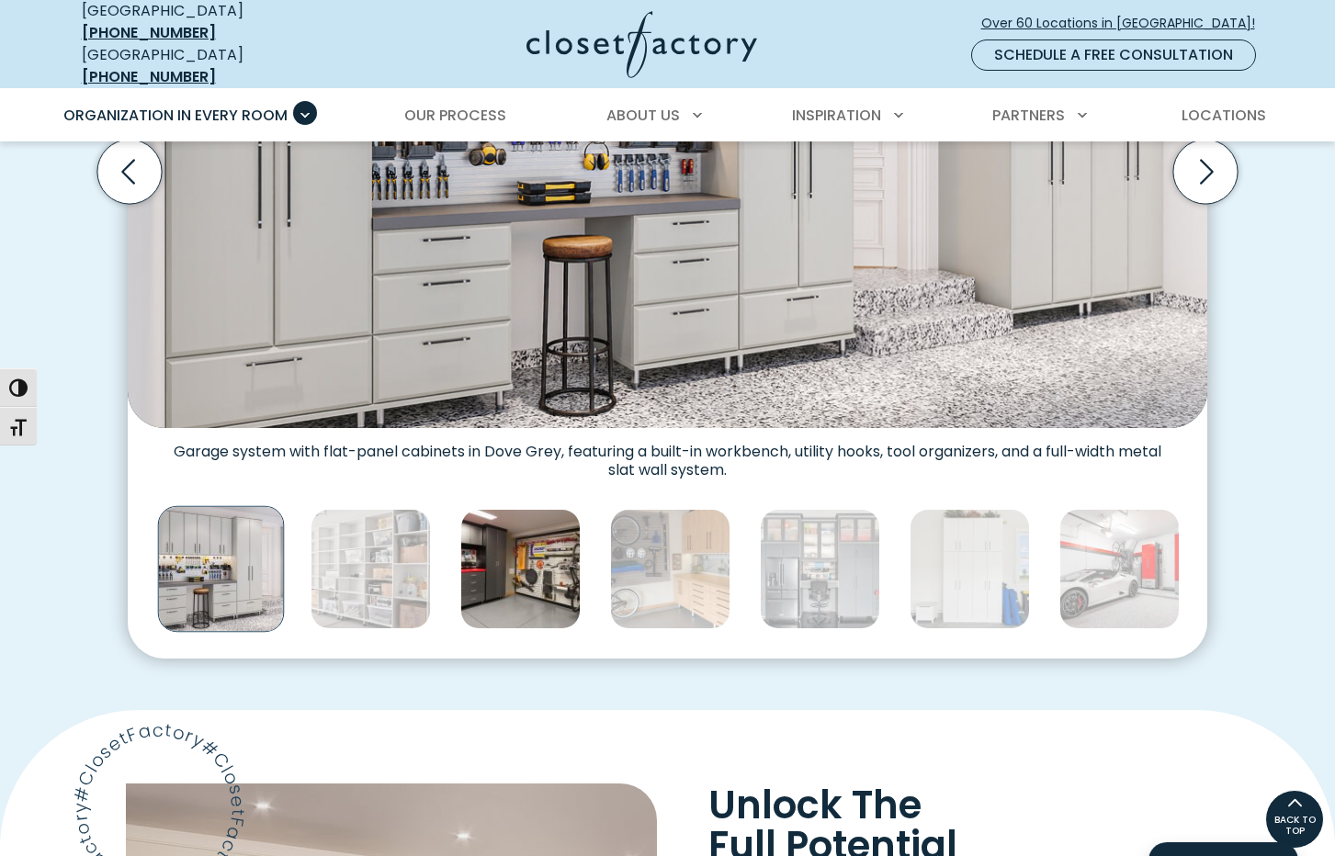
scroll to position [798, 0]
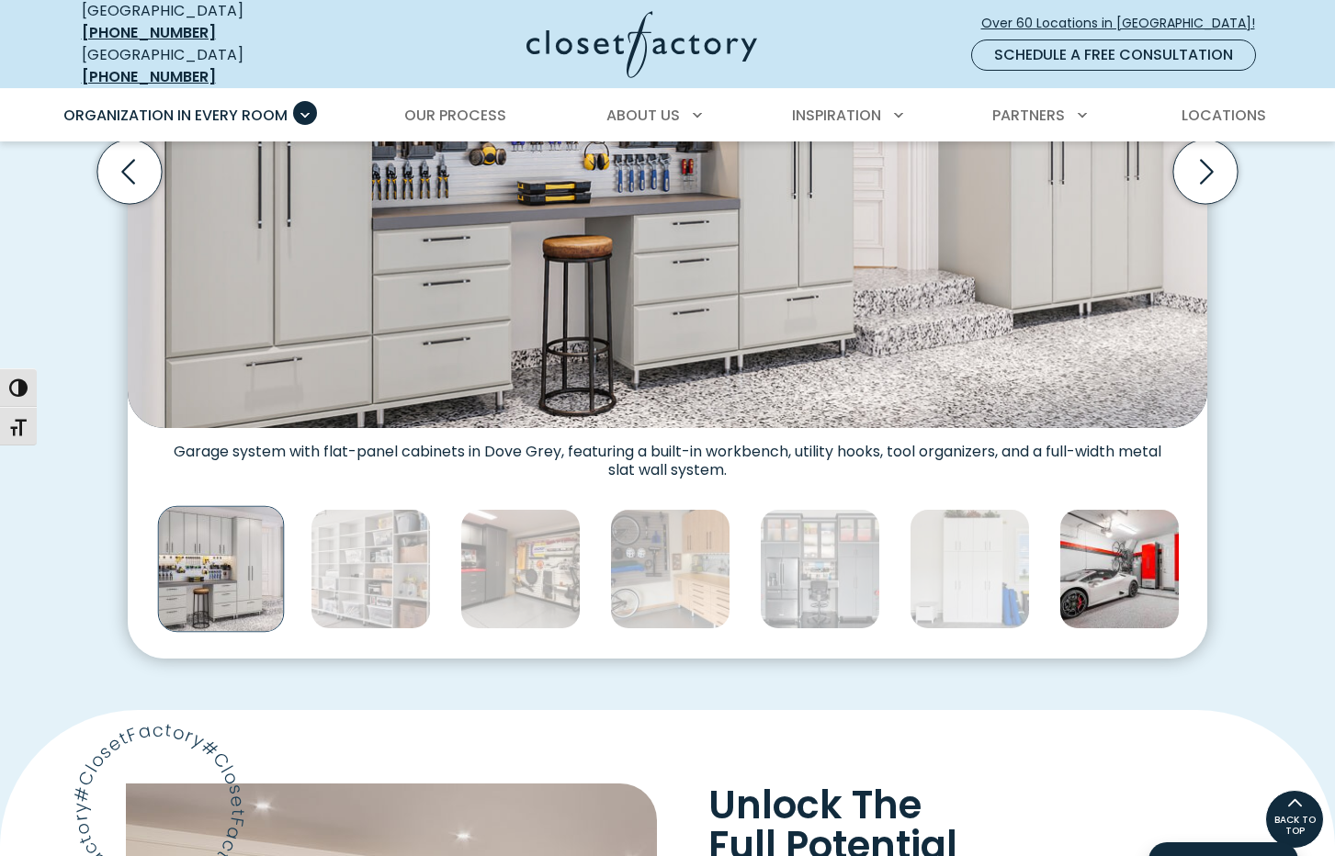
click at [1137, 588] on img "Thumbnail Gallery" at bounding box center [1119, 569] width 120 height 120
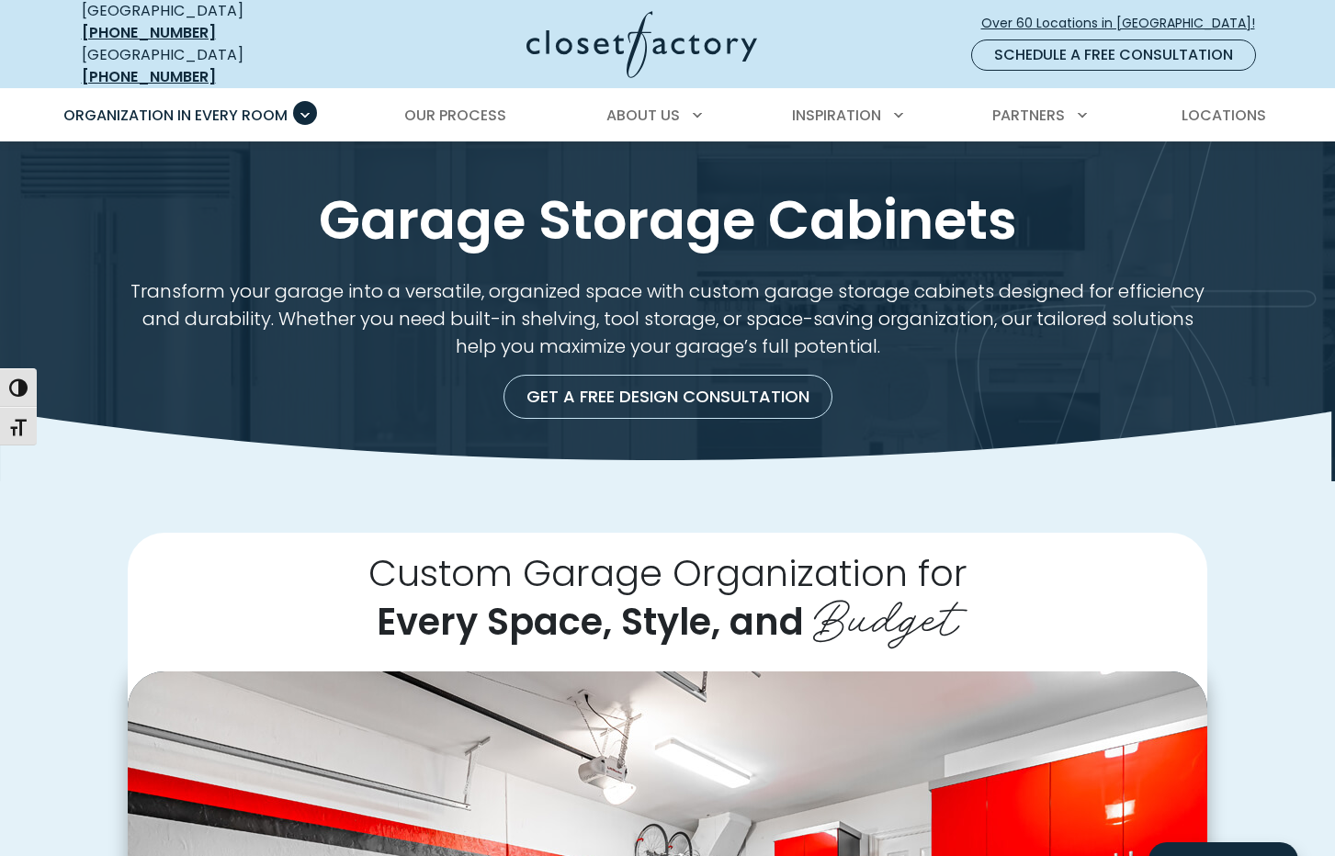
scroll to position [0, 0]
